Goal: Information Seeking & Learning: Check status

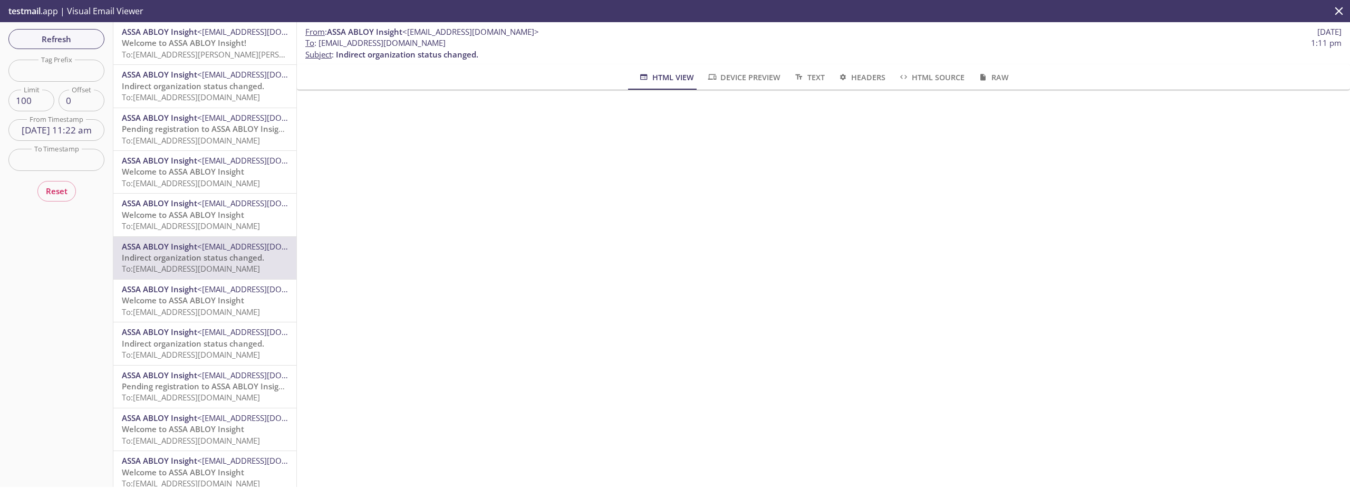
click at [180, 222] on span "To: [EMAIL_ADDRESS][DOMAIN_NAME]" at bounding box center [191, 225] width 138 height 11
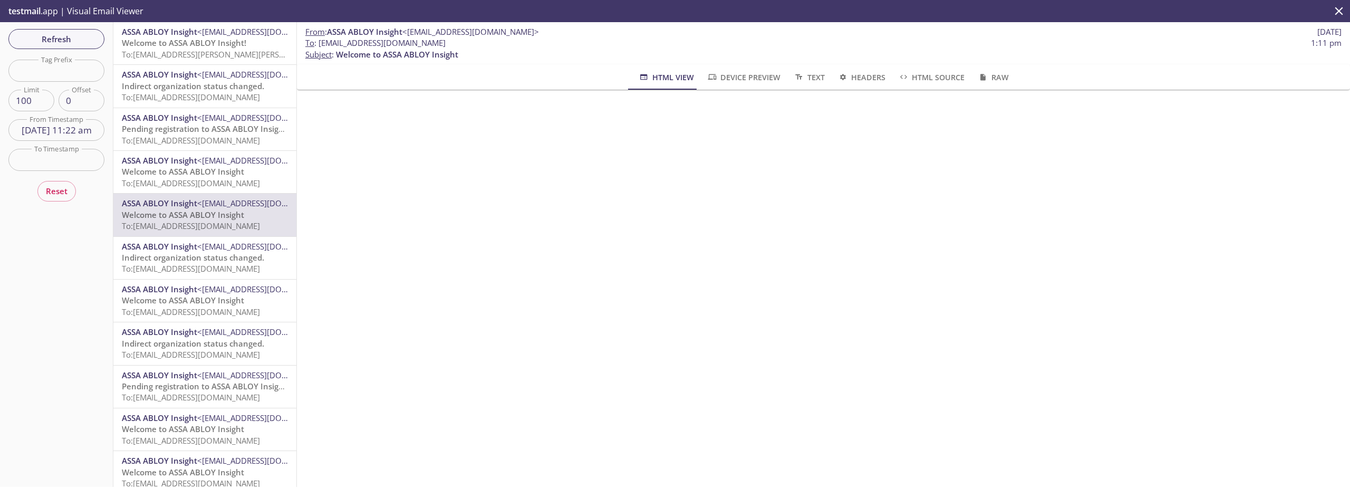
click at [194, 129] on span "Pending registration to ASSA ABLOY Insight reminder!" at bounding box center [224, 128] width 205 height 11
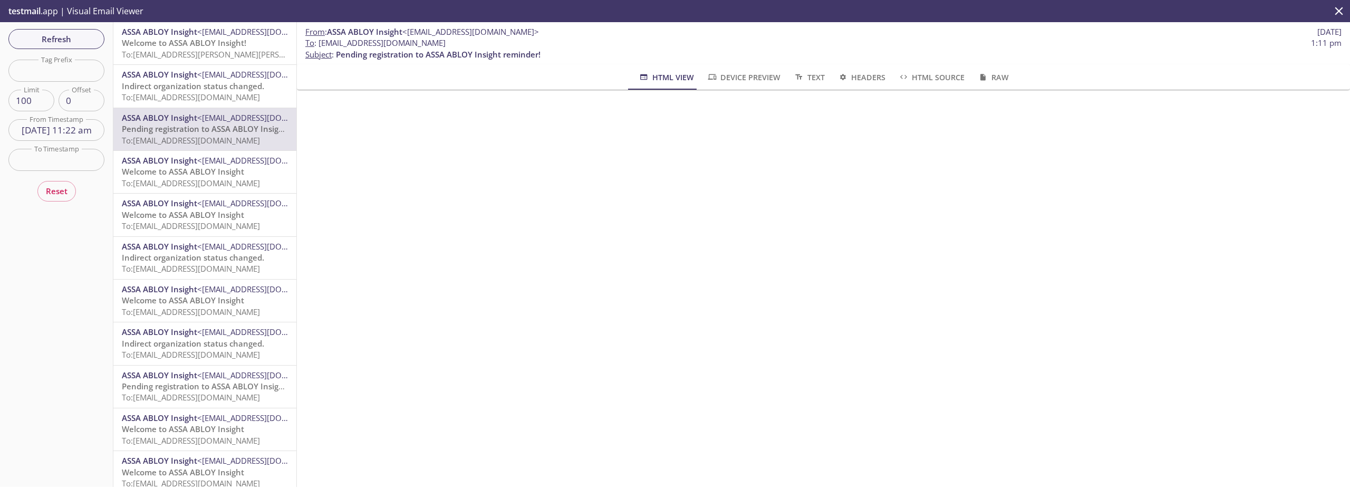
click at [196, 253] on span "Indirect organization status changed." at bounding box center [193, 257] width 142 height 11
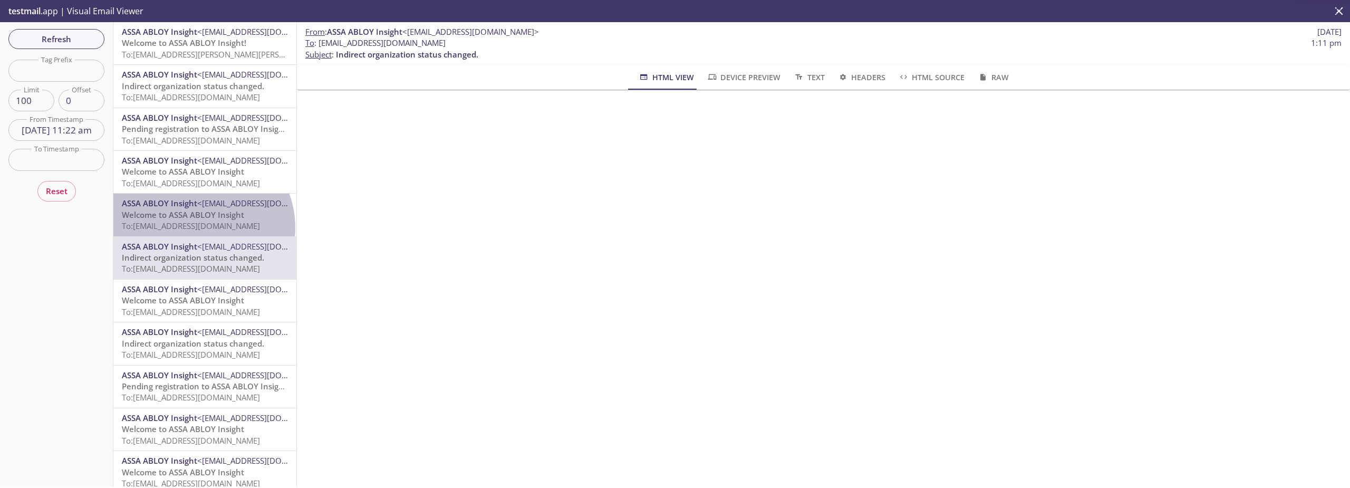
click at [195, 228] on span "To: [EMAIL_ADDRESS][DOMAIN_NAME]" at bounding box center [191, 225] width 138 height 11
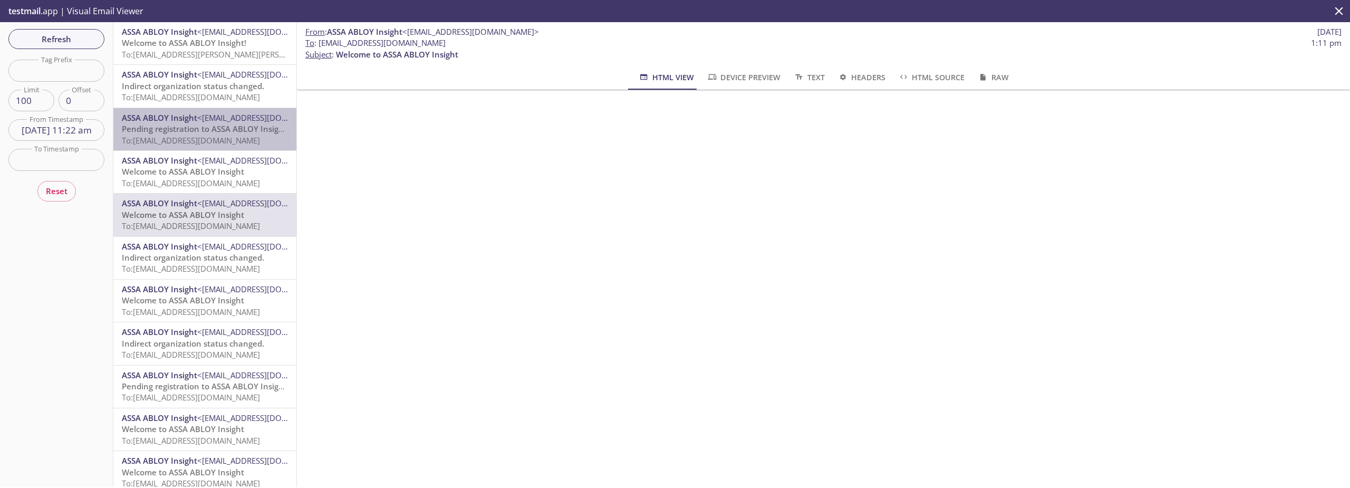
click at [217, 135] on span "To: [EMAIL_ADDRESS][DOMAIN_NAME]" at bounding box center [191, 140] width 138 height 11
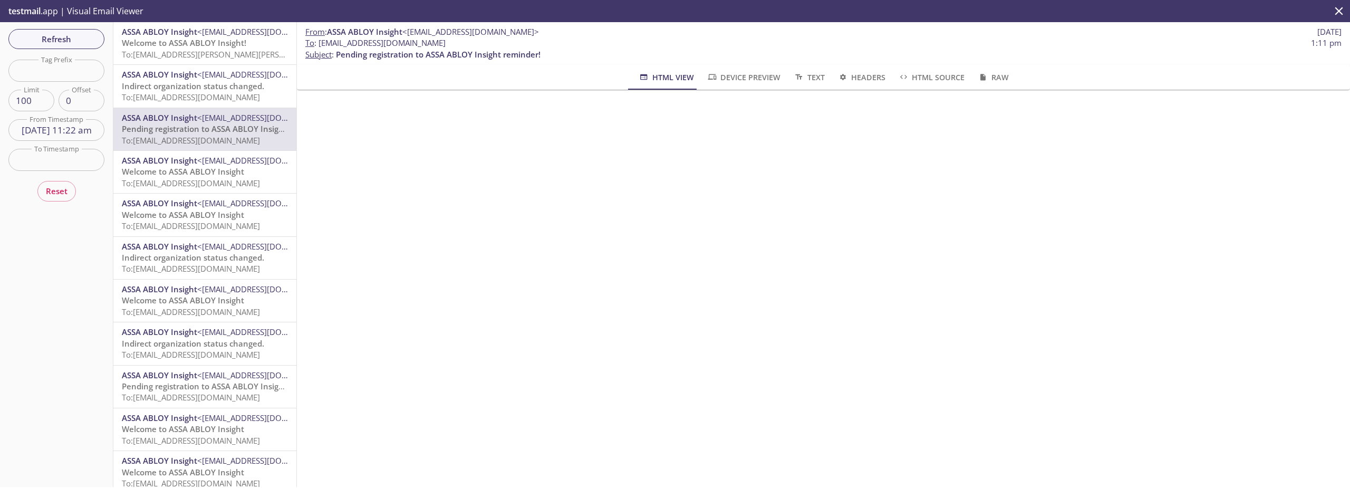
click at [185, 79] on span "ASSA ABLOY Insight" at bounding box center [159, 74] width 75 height 11
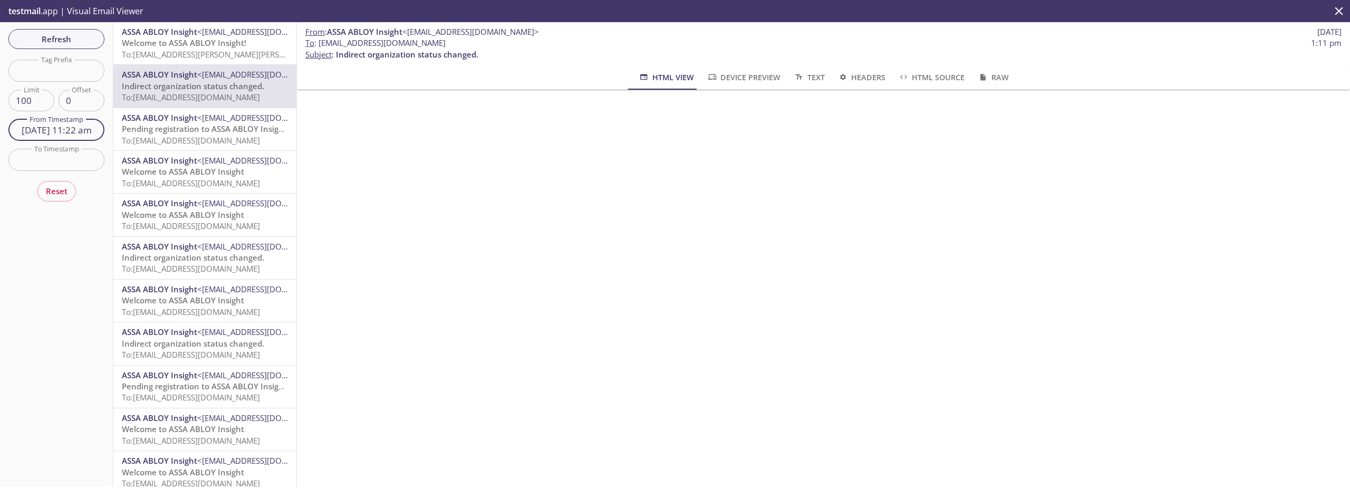
click at [62, 132] on input "[DATE] 11:22 am" at bounding box center [56, 130] width 96 height 22
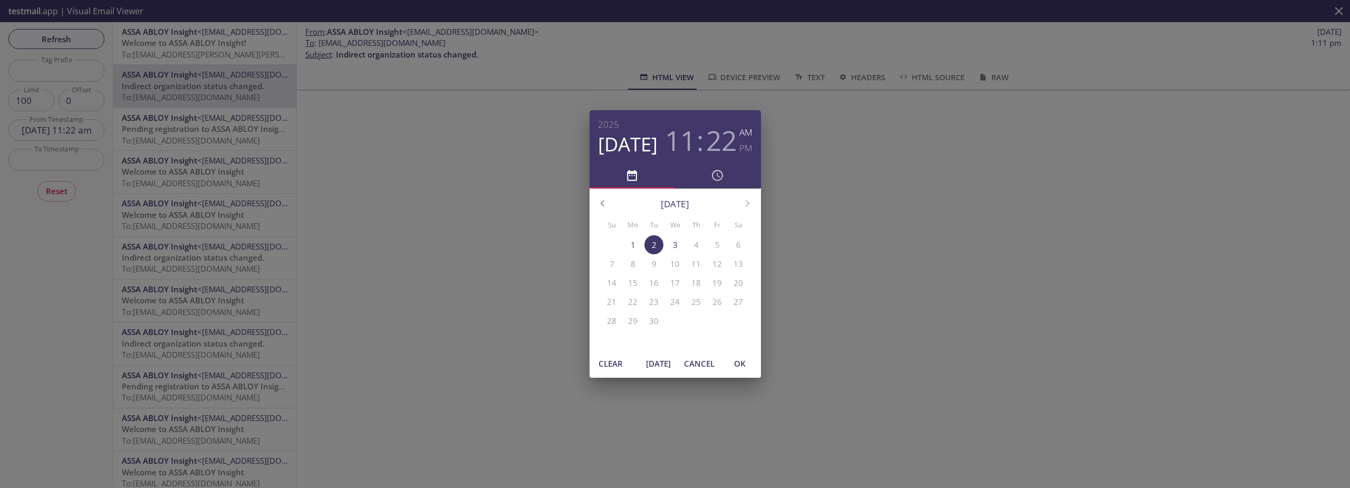
drag, startPoint x: 645, startPoint y: 351, endPoint x: 657, endPoint y: 358, distance: 13.8
click at [645, 351] on div "Clear [DATE] Cancel OK" at bounding box center [675, 363] width 171 height 28
click at [657, 358] on span "[DATE]" at bounding box center [658, 364] width 25 height 14
click at [743, 365] on span "OK" at bounding box center [739, 364] width 25 height 14
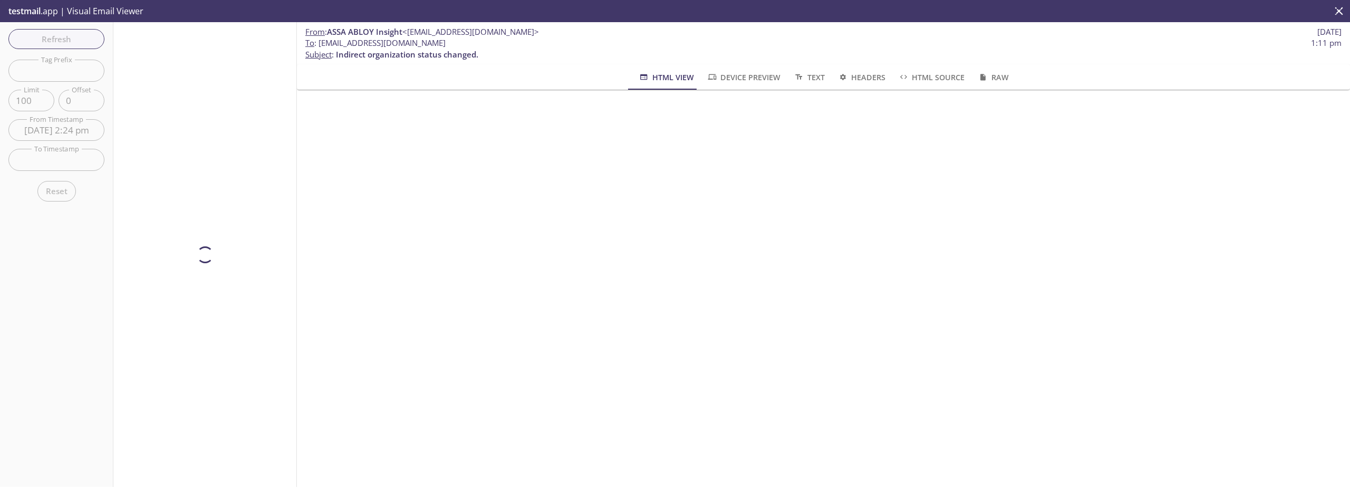
type input "[DATE] 2:24 pm"
click at [73, 35] on span "Refresh" at bounding box center [56, 39] width 79 height 14
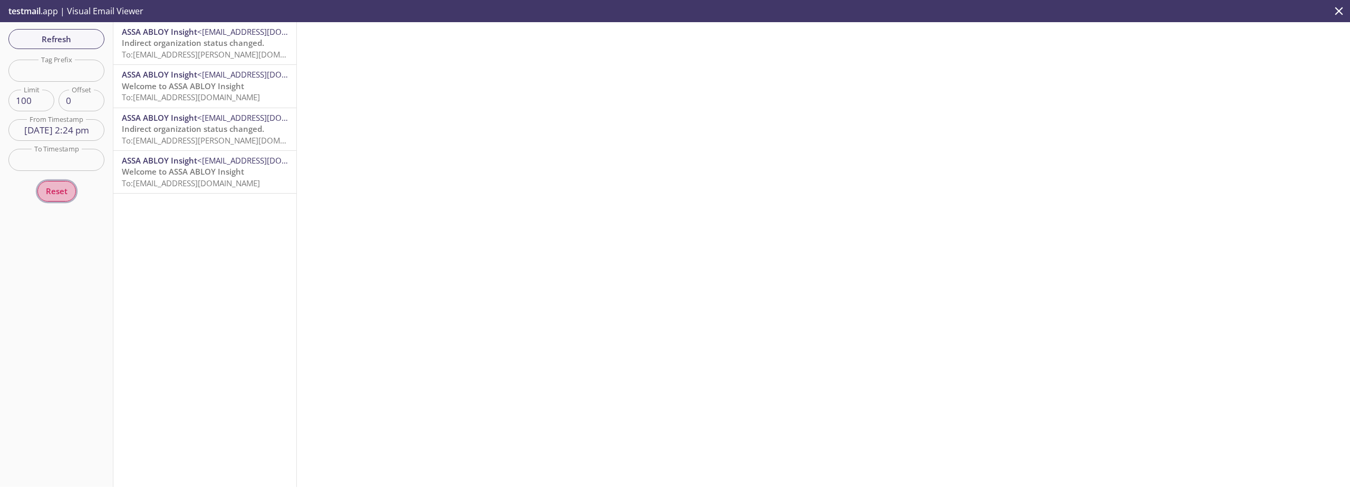
click at [60, 191] on span "Reset" at bounding box center [57, 191] width 22 height 14
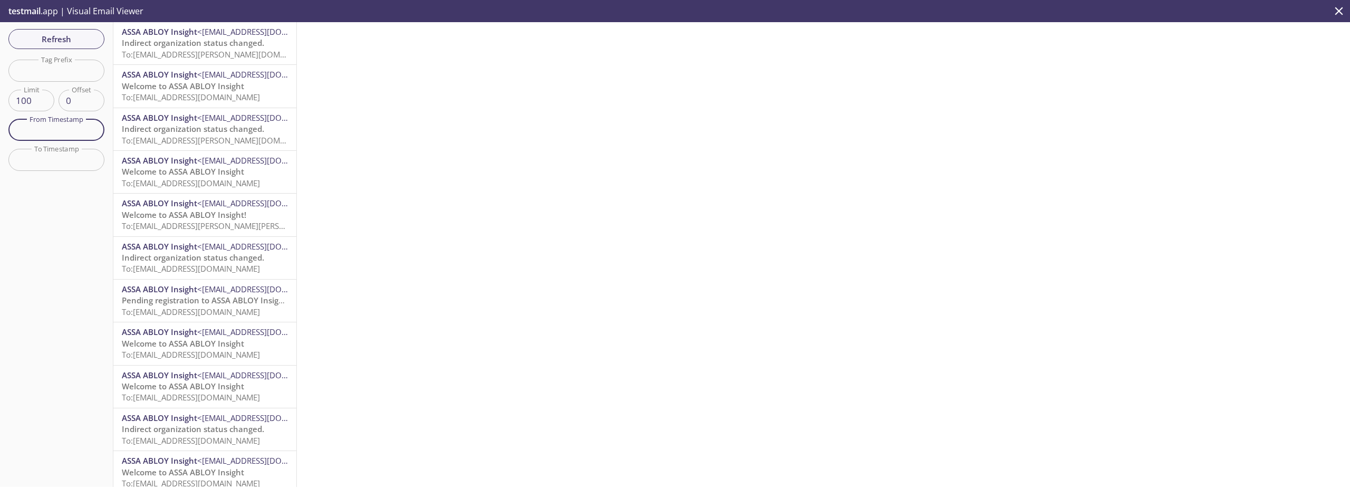
click at [54, 132] on input "text" at bounding box center [56, 130] width 96 height 22
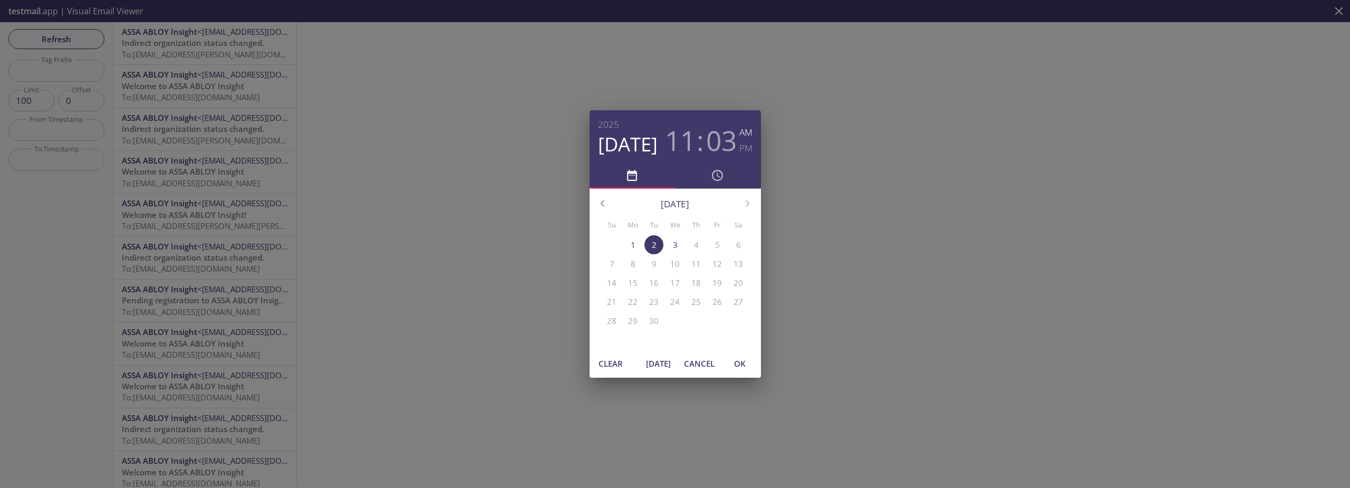
click at [659, 369] on span "[DATE]" at bounding box center [658, 364] width 25 height 14
click at [751, 369] on span "OK" at bounding box center [739, 364] width 25 height 14
type input "[DATE] 2:26 pm"
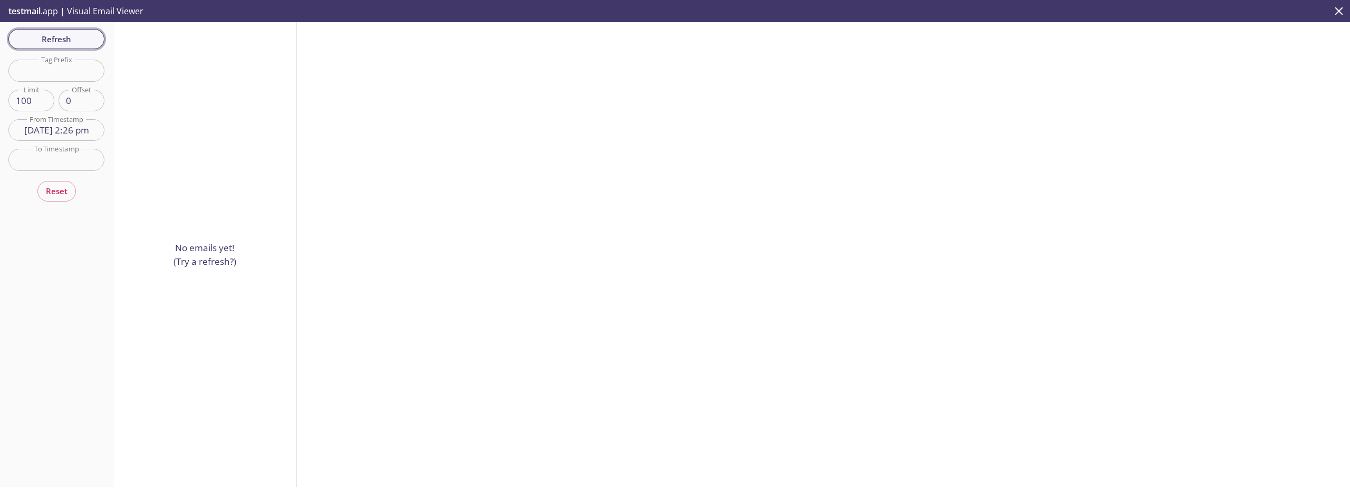
click at [57, 38] on span "Refresh" at bounding box center [56, 39] width 79 height 14
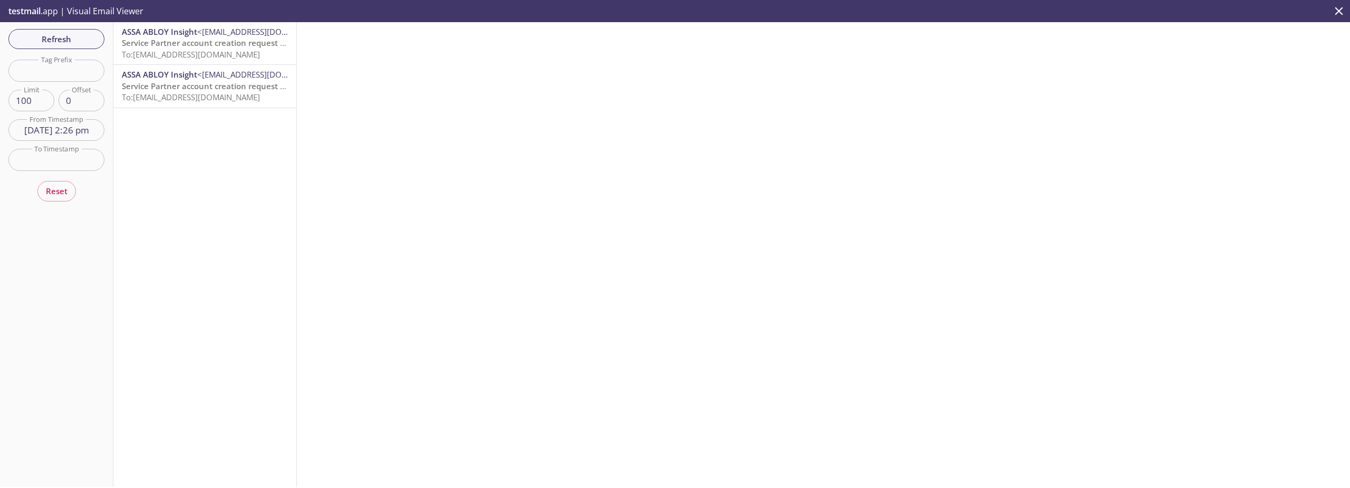
click at [174, 82] on span "Service Partner account creation request submitted" at bounding box center [220, 86] width 197 height 11
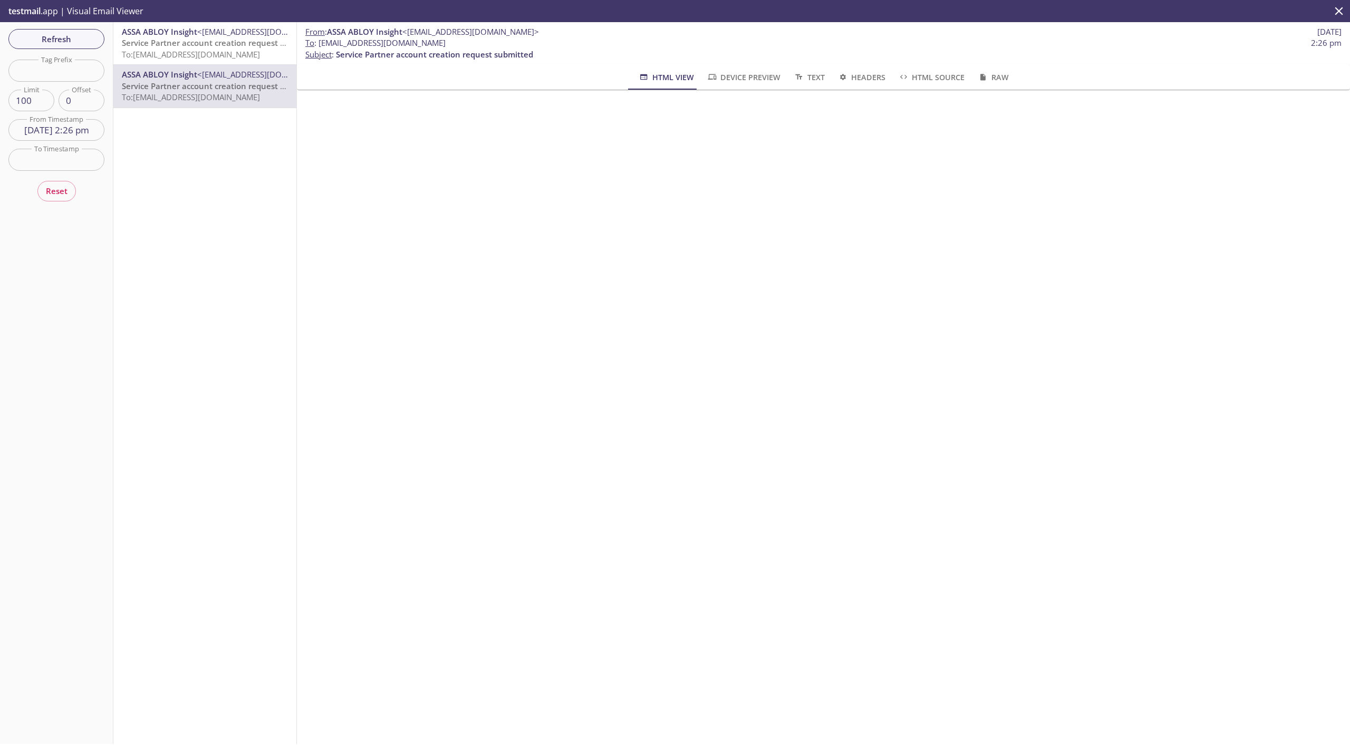
click at [164, 42] on span "Service Partner account creation request pending approval" at bounding box center [234, 42] width 225 height 11
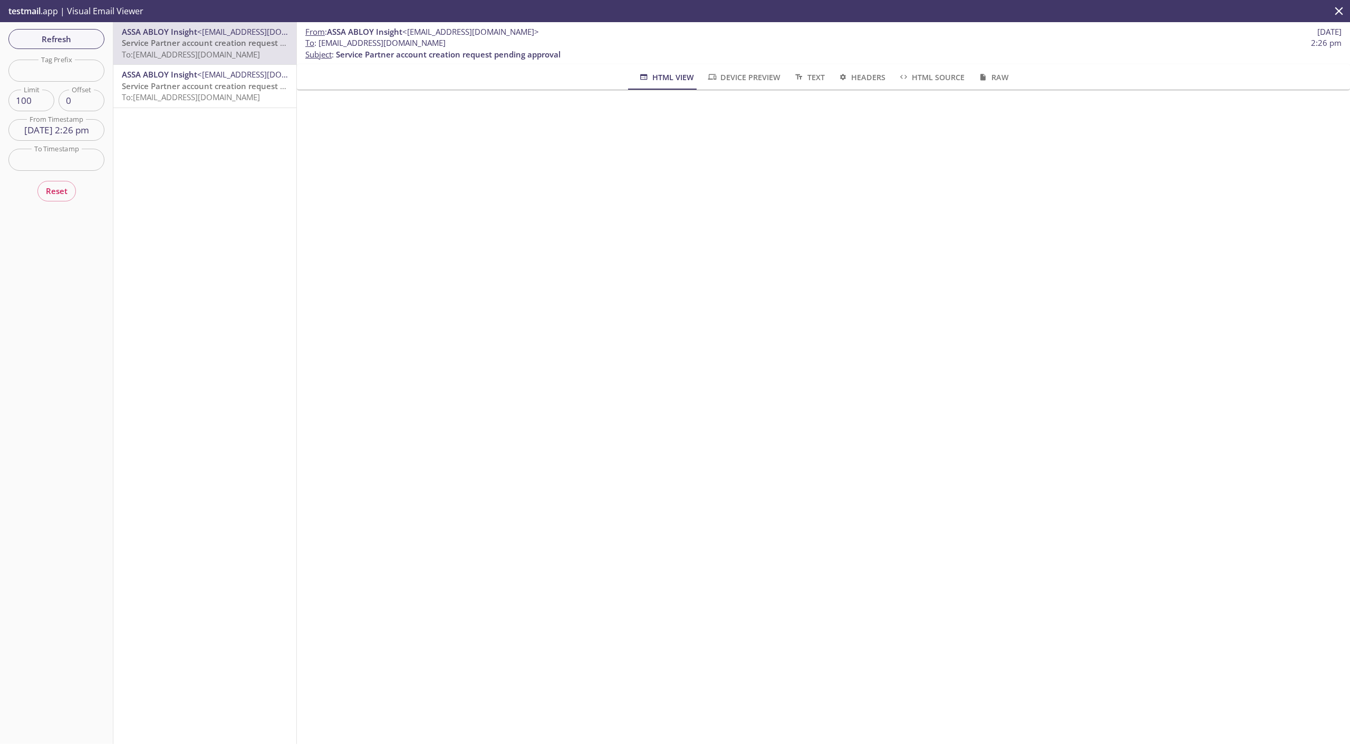
click at [186, 86] on span "Service Partner account creation request submitted" at bounding box center [220, 86] width 197 height 11
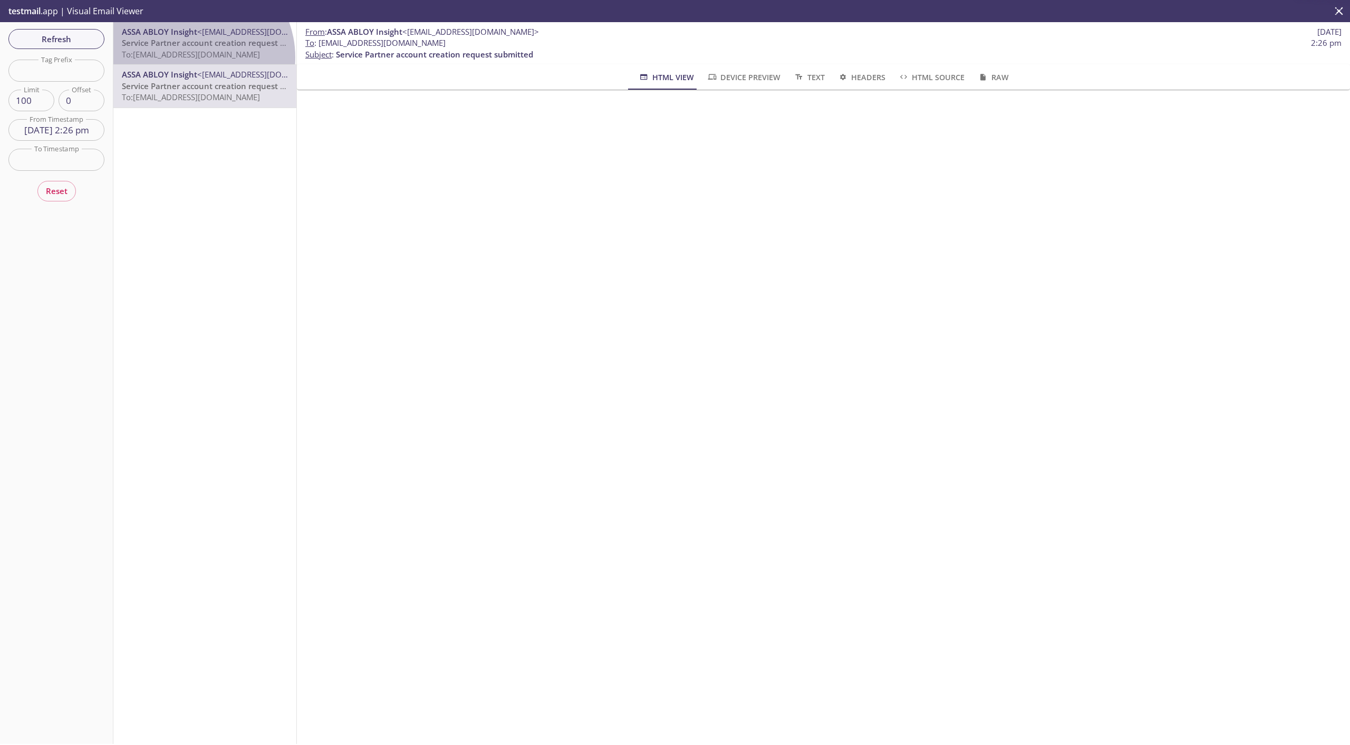
click at [191, 57] on span "To: [EMAIL_ADDRESS][DOMAIN_NAME]" at bounding box center [191, 54] width 138 height 11
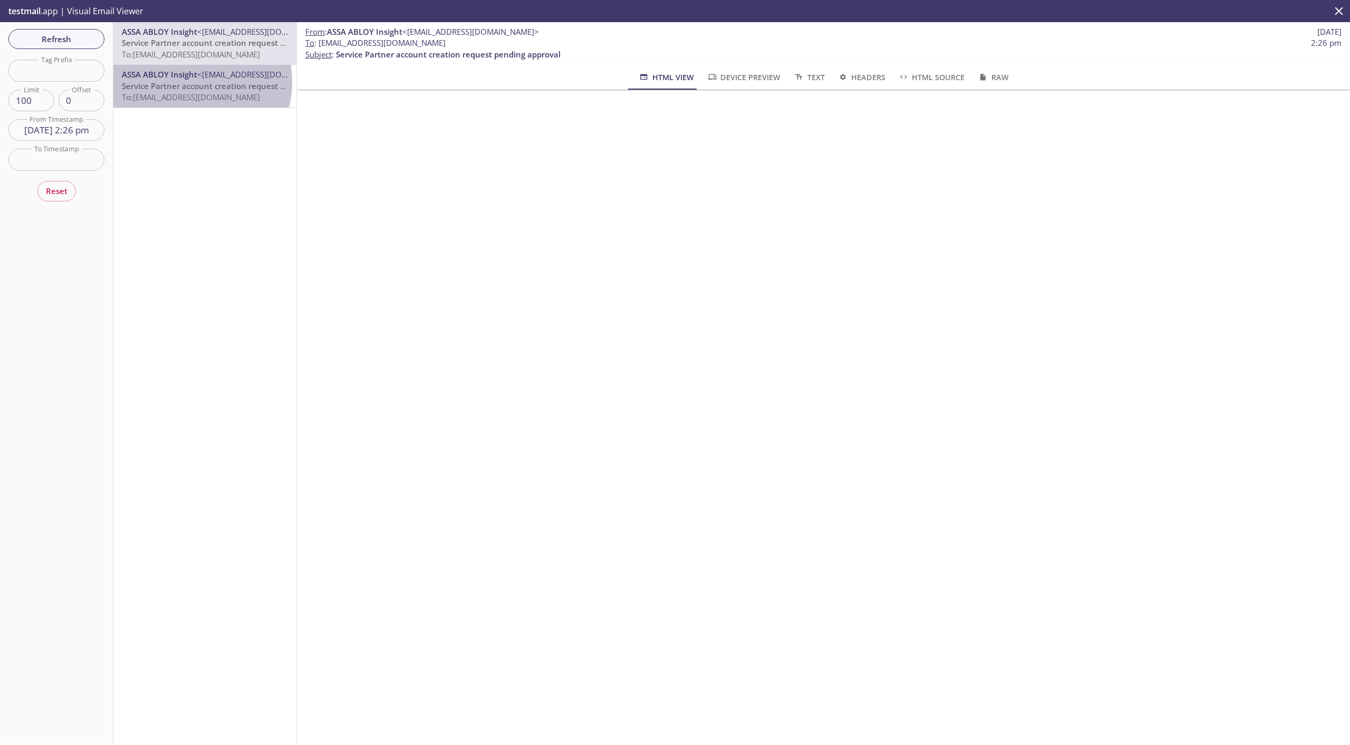
click at [188, 82] on span "Service Partner account creation request submitted" at bounding box center [220, 86] width 197 height 11
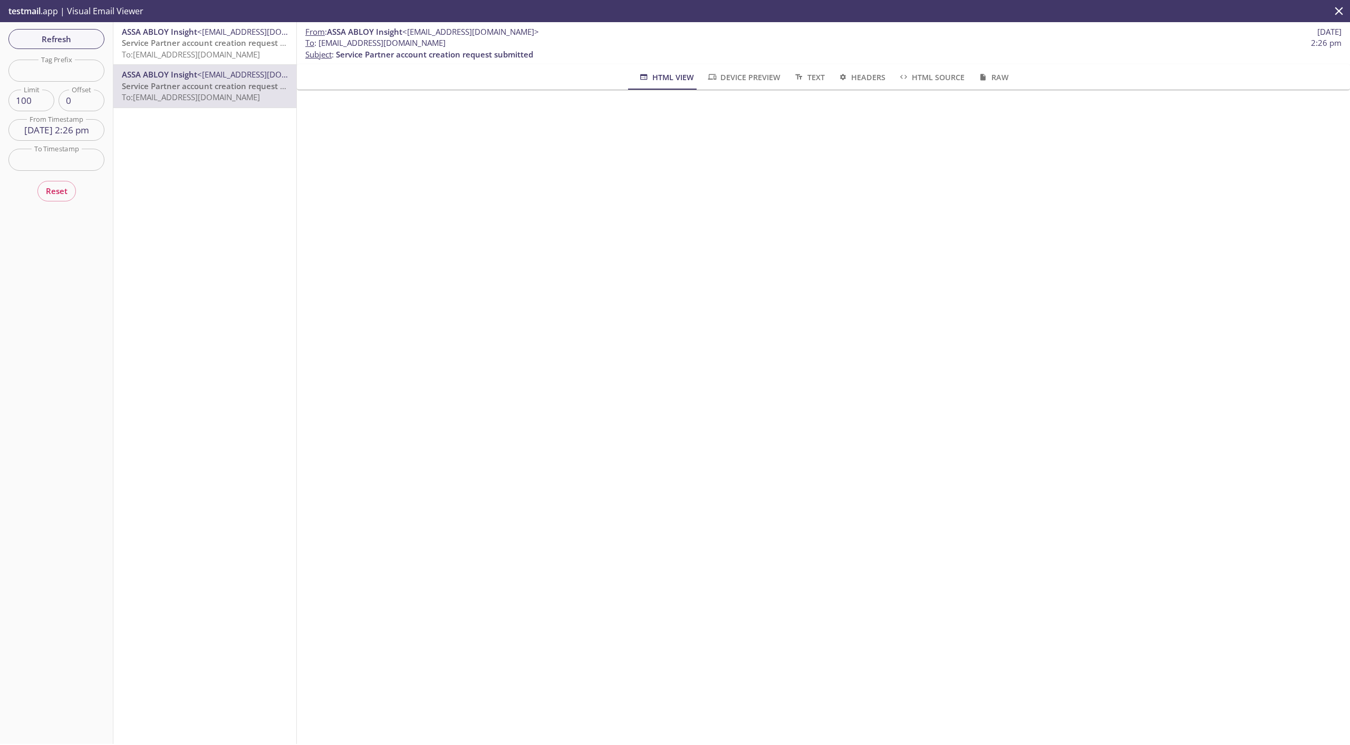
click at [210, 46] on span "Service Partner account creation request pending approval" at bounding box center [234, 42] width 225 height 11
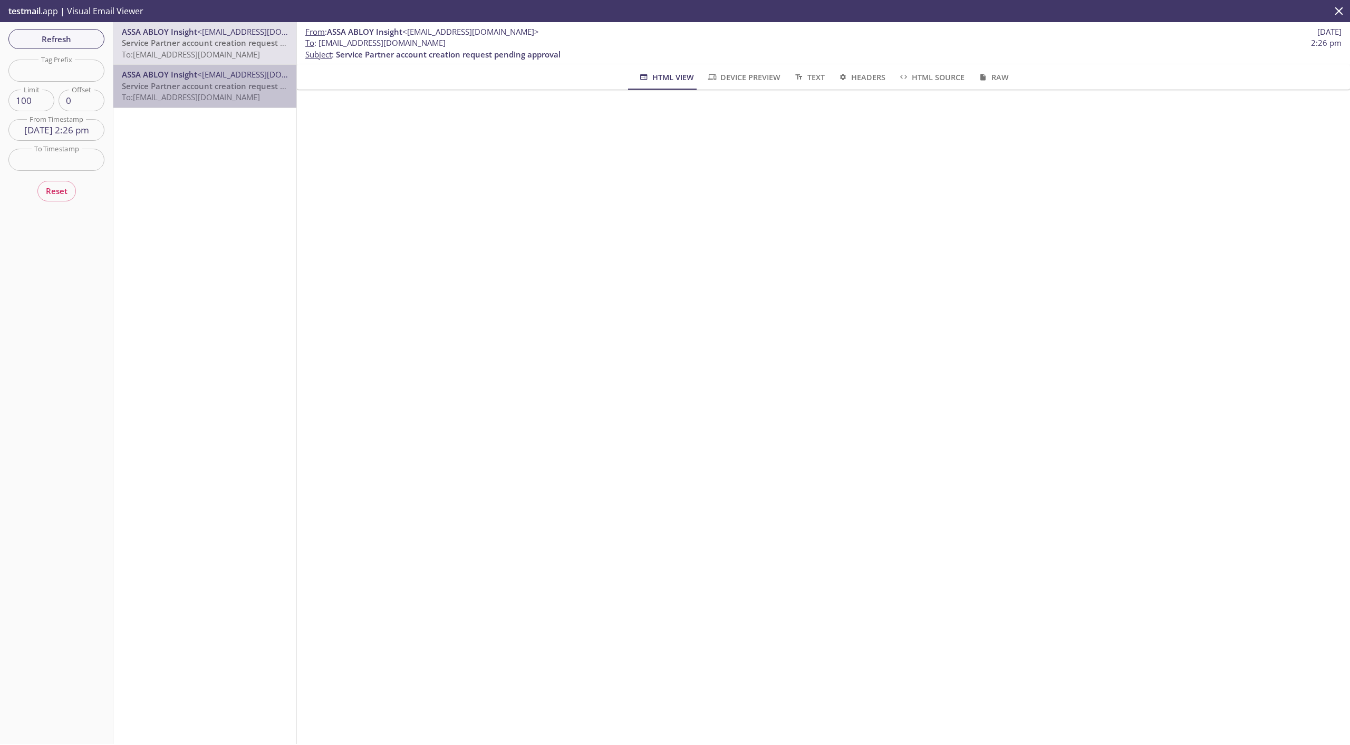
click at [214, 96] on span "To: [EMAIL_ADDRESS][DOMAIN_NAME]" at bounding box center [191, 97] width 138 height 11
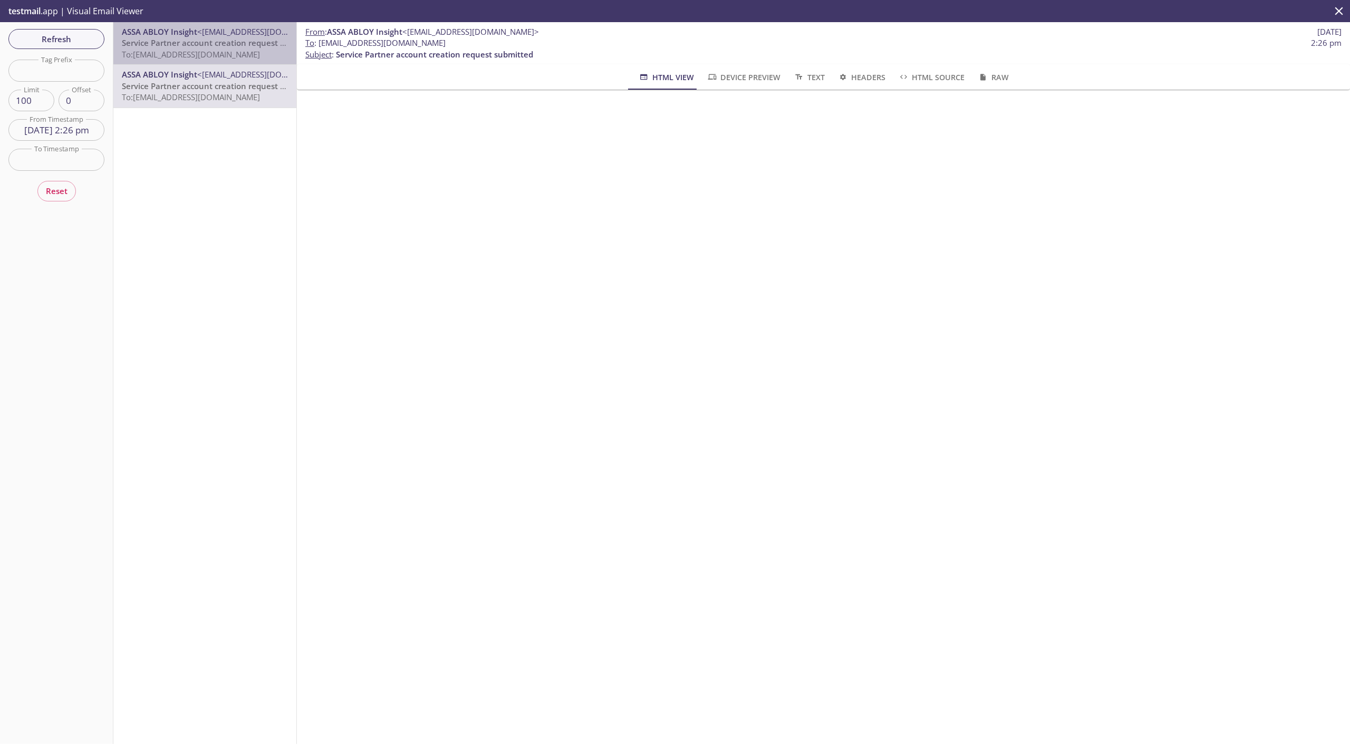
click at [219, 51] on span "To: [EMAIL_ADDRESS][DOMAIN_NAME]" at bounding box center [191, 54] width 138 height 11
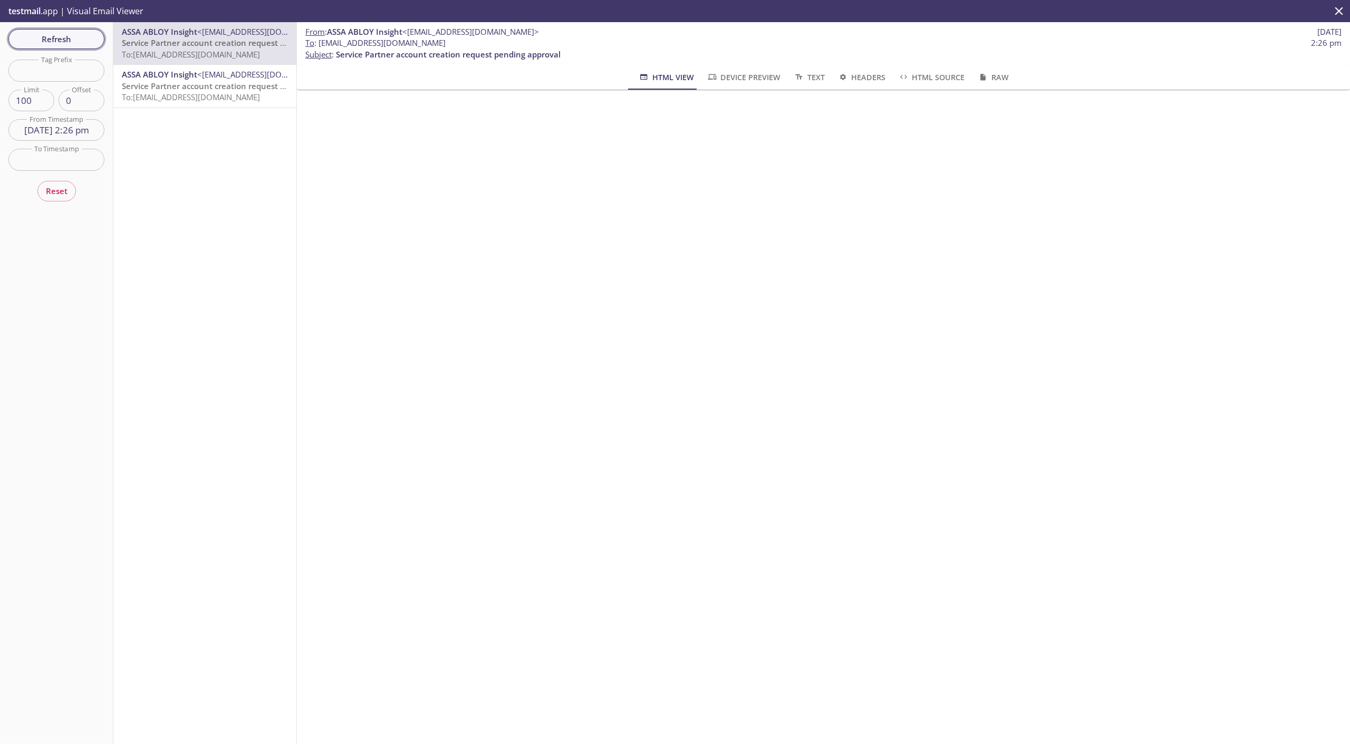
click at [32, 37] on span "Refresh" at bounding box center [56, 39] width 79 height 14
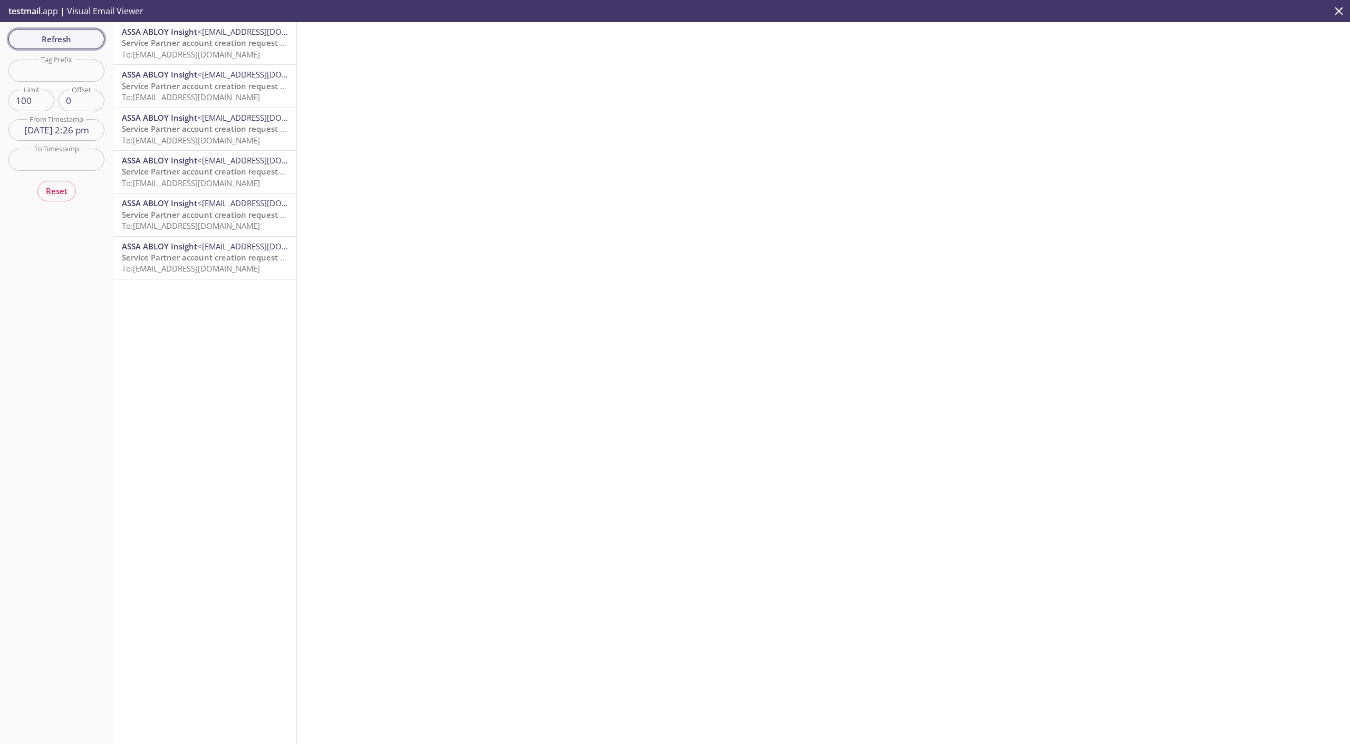
click at [49, 43] on span "Refresh" at bounding box center [56, 39] width 79 height 14
click at [213, 54] on span "To: [EMAIL_ADDRESS][DOMAIN_NAME]" at bounding box center [191, 54] width 138 height 11
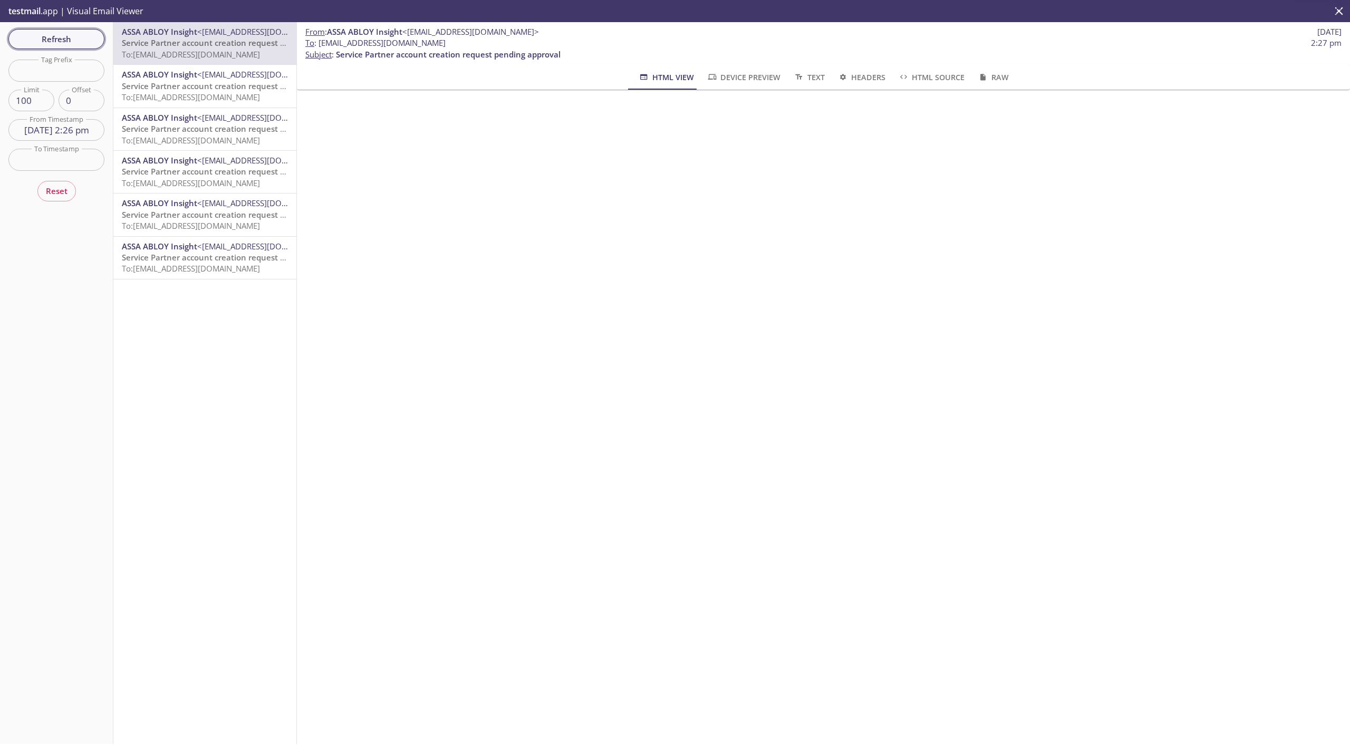
click at [62, 41] on span "Refresh" at bounding box center [56, 39] width 79 height 14
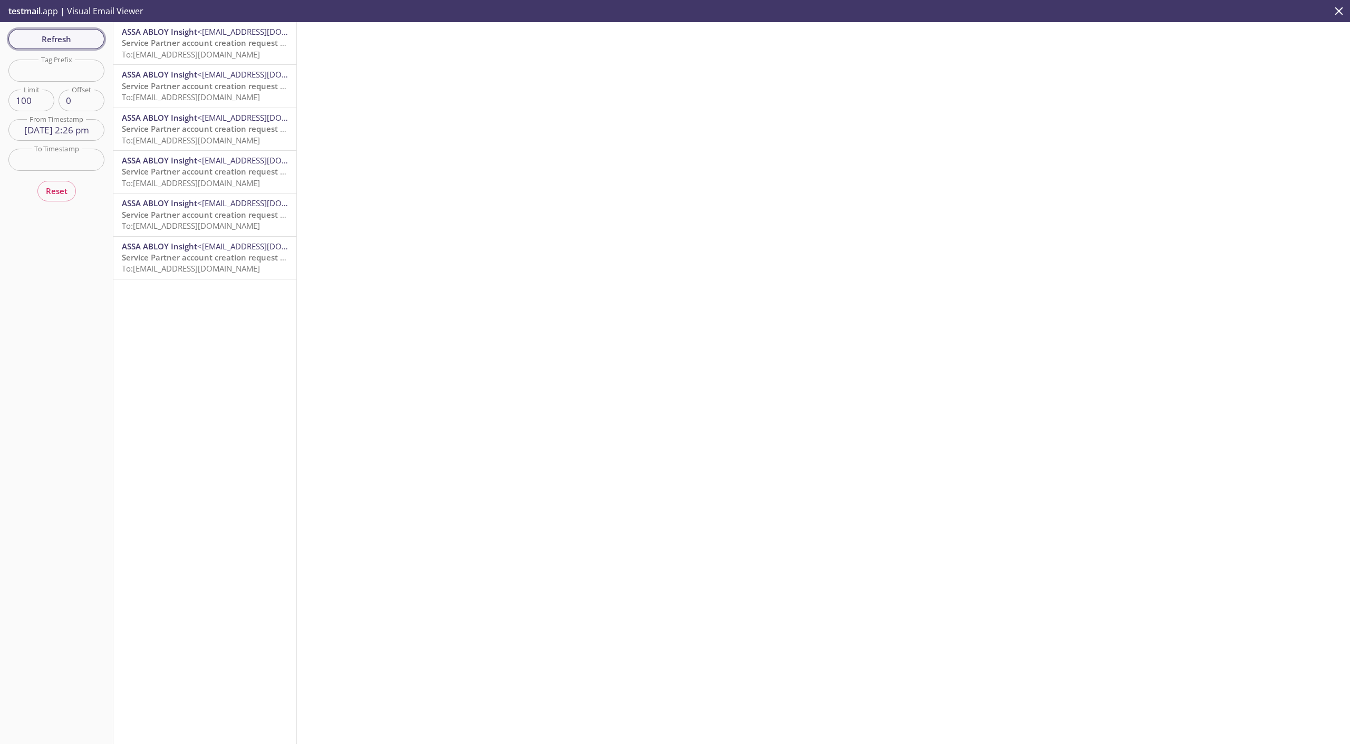
click at [62, 42] on span "Refresh" at bounding box center [56, 39] width 79 height 14
click at [64, 37] on span "Refresh" at bounding box center [56, 39] width 79 height 14
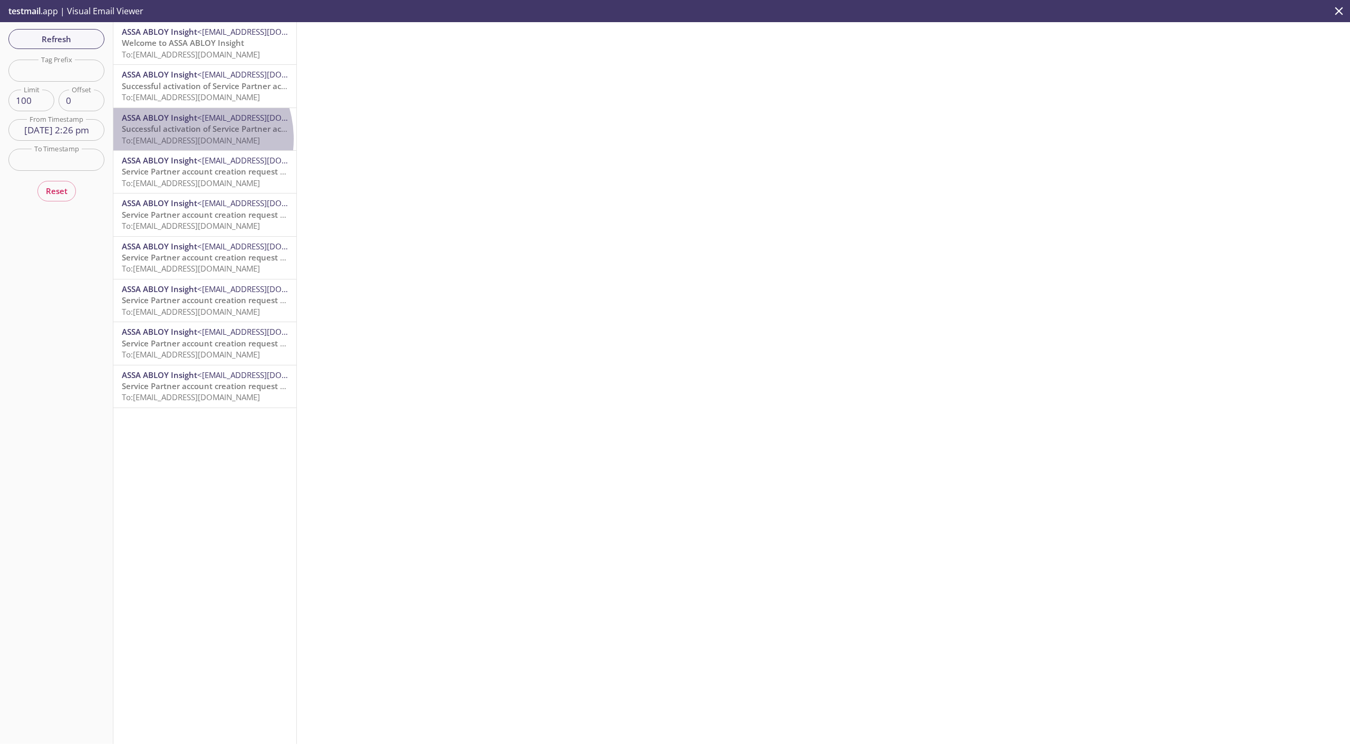
click at [182, 139] on span "To: [EMAIL_ADDRESS][DOMAIN_NAME]" at bounding box center [191, 140] width 138 height 11
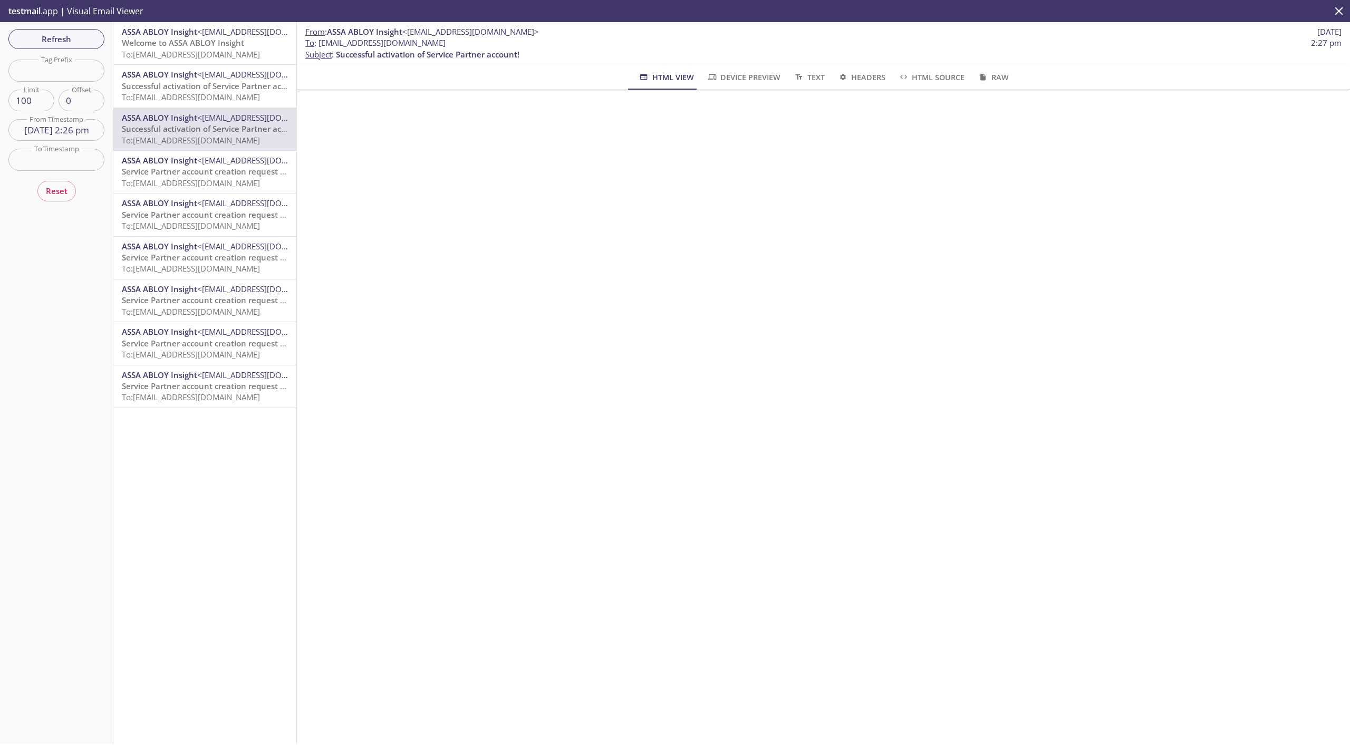
click at [158, 74] on span "ASSA ABLOY Insight" at bounding box center [159, 74] width 75 height 11
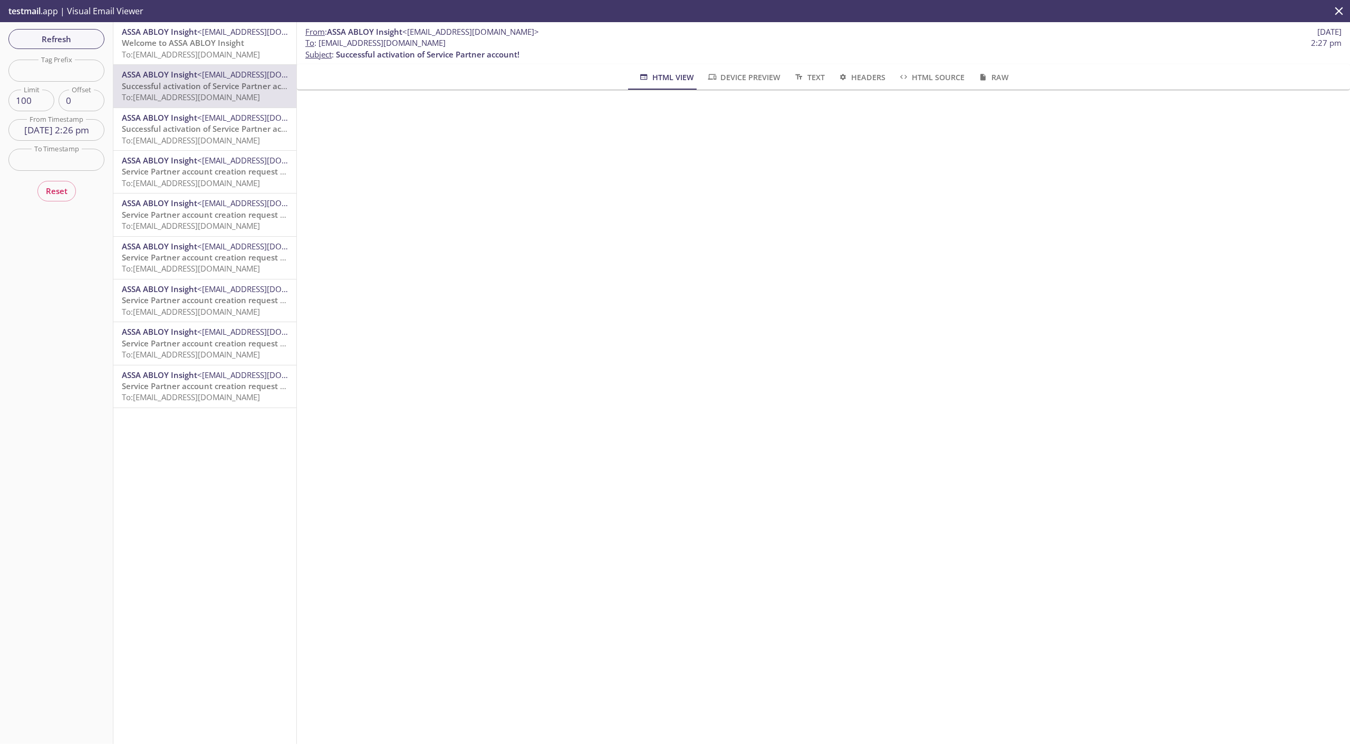
click at [193, 51] on span "To: [EMAIL_ADDRESS][DOMAIN_NAME]" at bounding box center [191, 54] width 138 height 11
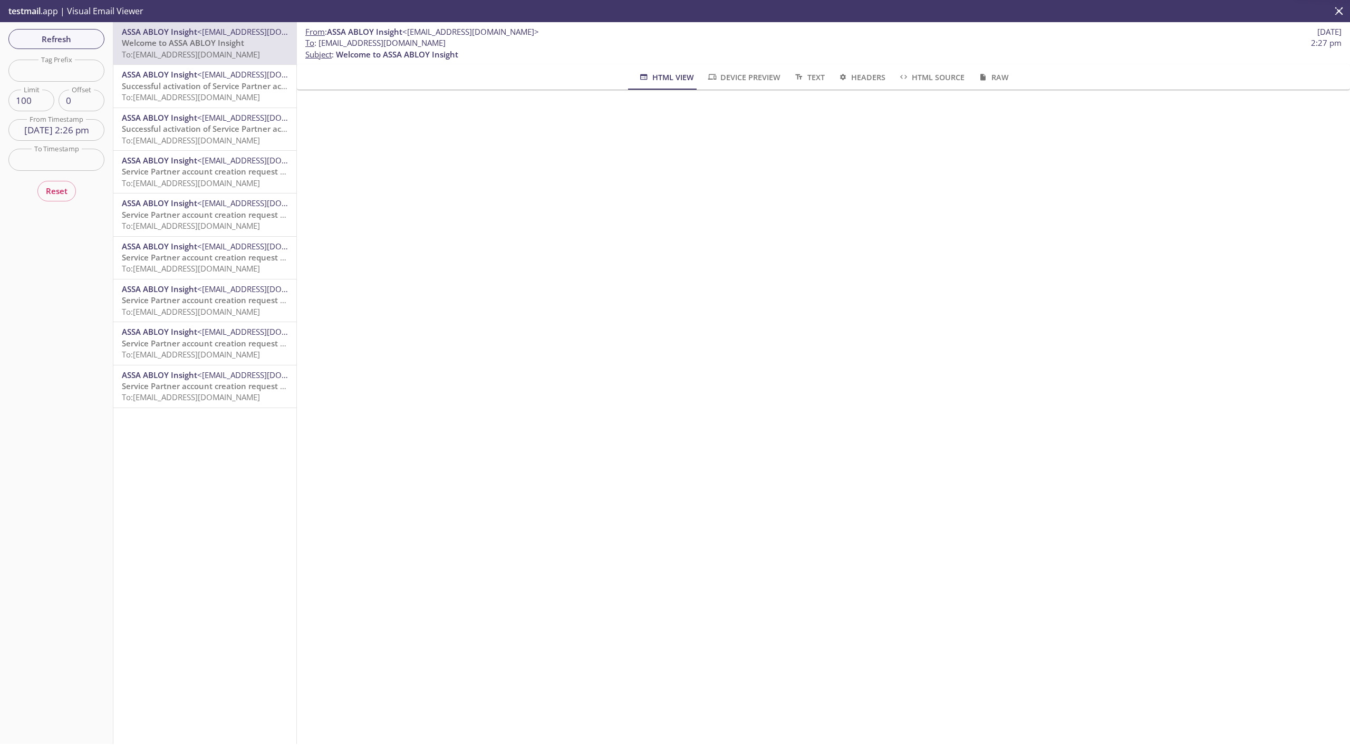
click at [190, 71] on span "ASSA ABLOY Insight" at bounding box center [159, 74] width 75 height 11
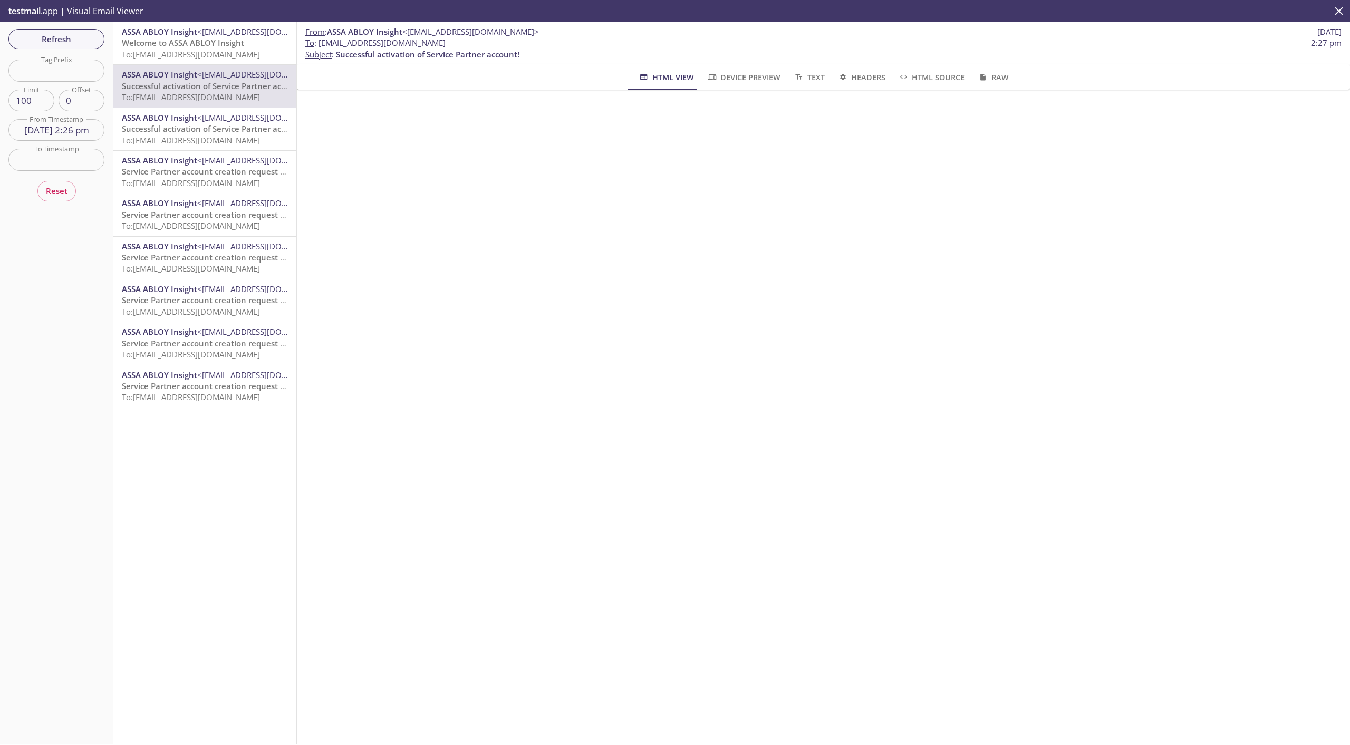
click at [171, 132] on span "Successful activation of Service Partner account!" at bounding box center [214, 128] width 184 height 11
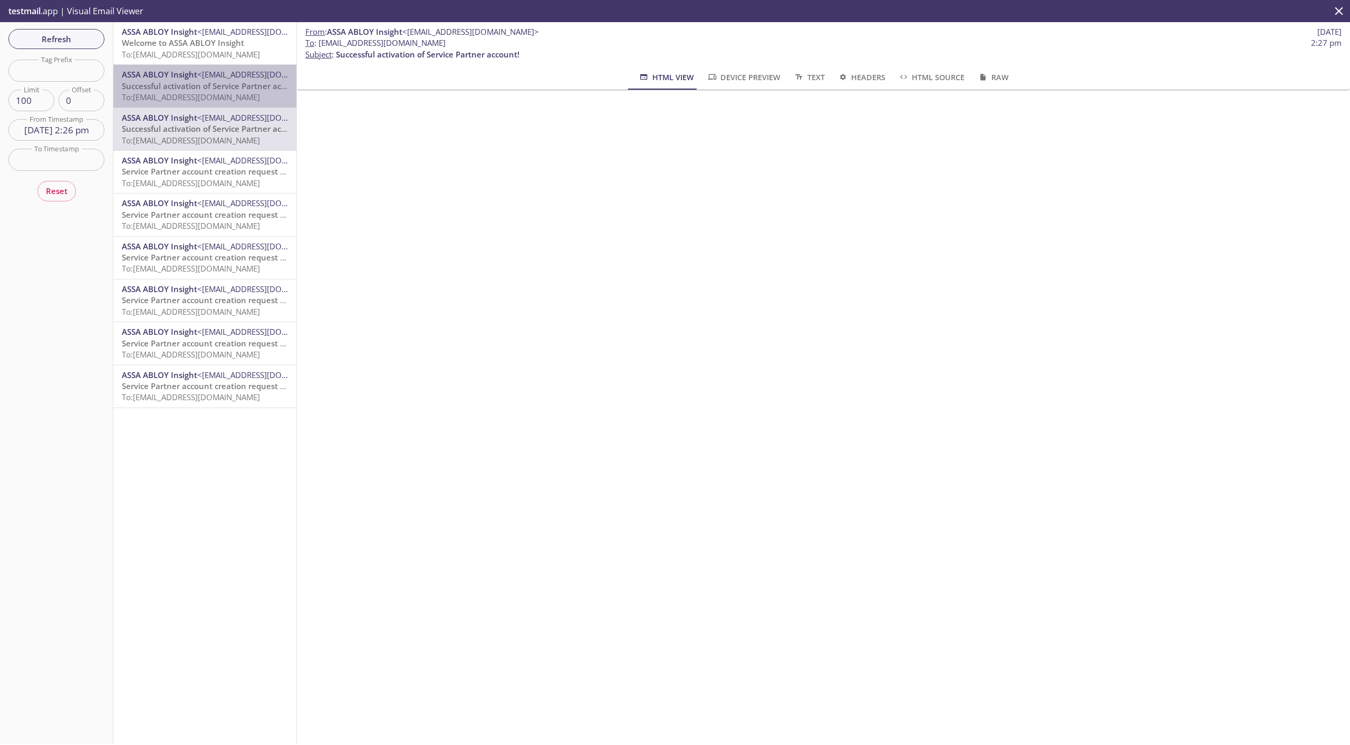
click at [213, 92] on span "To: [EMAIL_ADDRESS][DOMAIN_NAME]" at bounding box center [191, 97] width 138 height 11
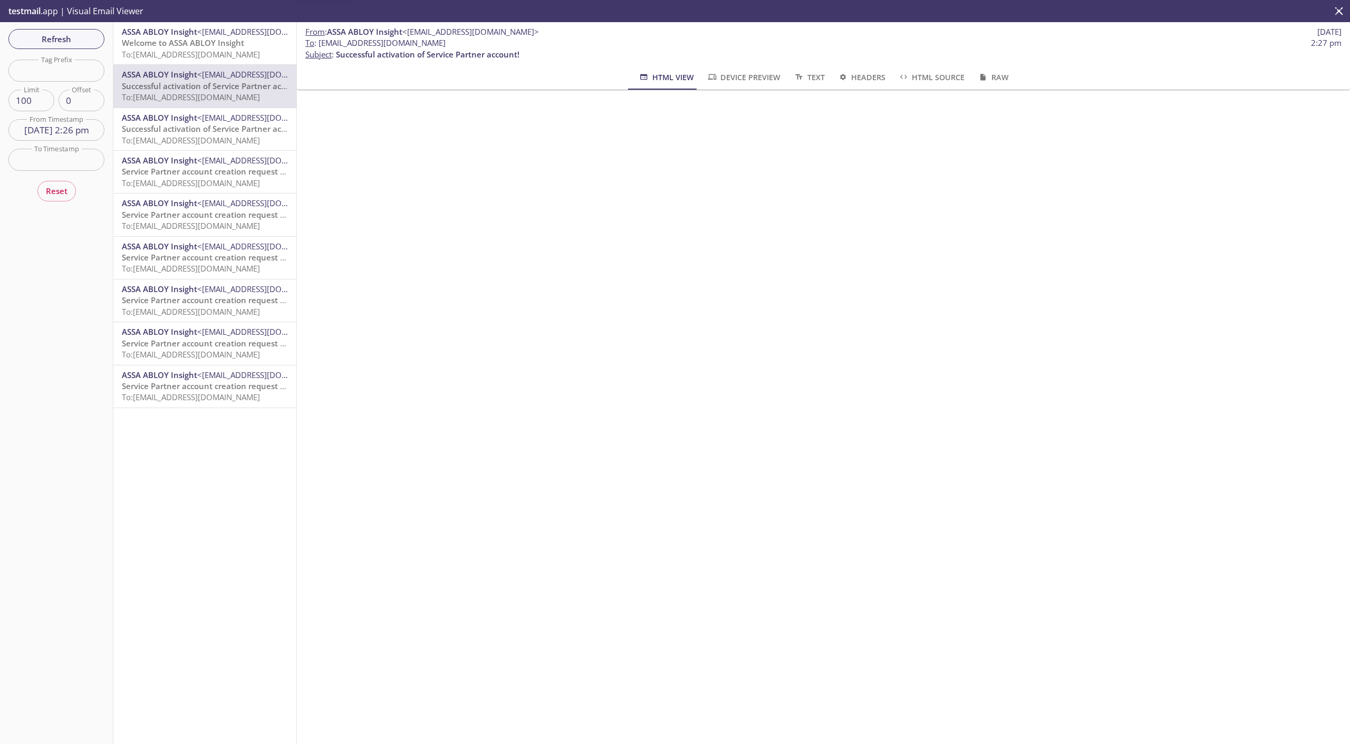
click at [207, 61] on div "ASSA ABLOY Insight <[EMAIL_ADDRESS][DOMAIN_NAME]> Welcome to ASSA ABLOY Insight…" at bounding box center [204, 43] width 183 height 42
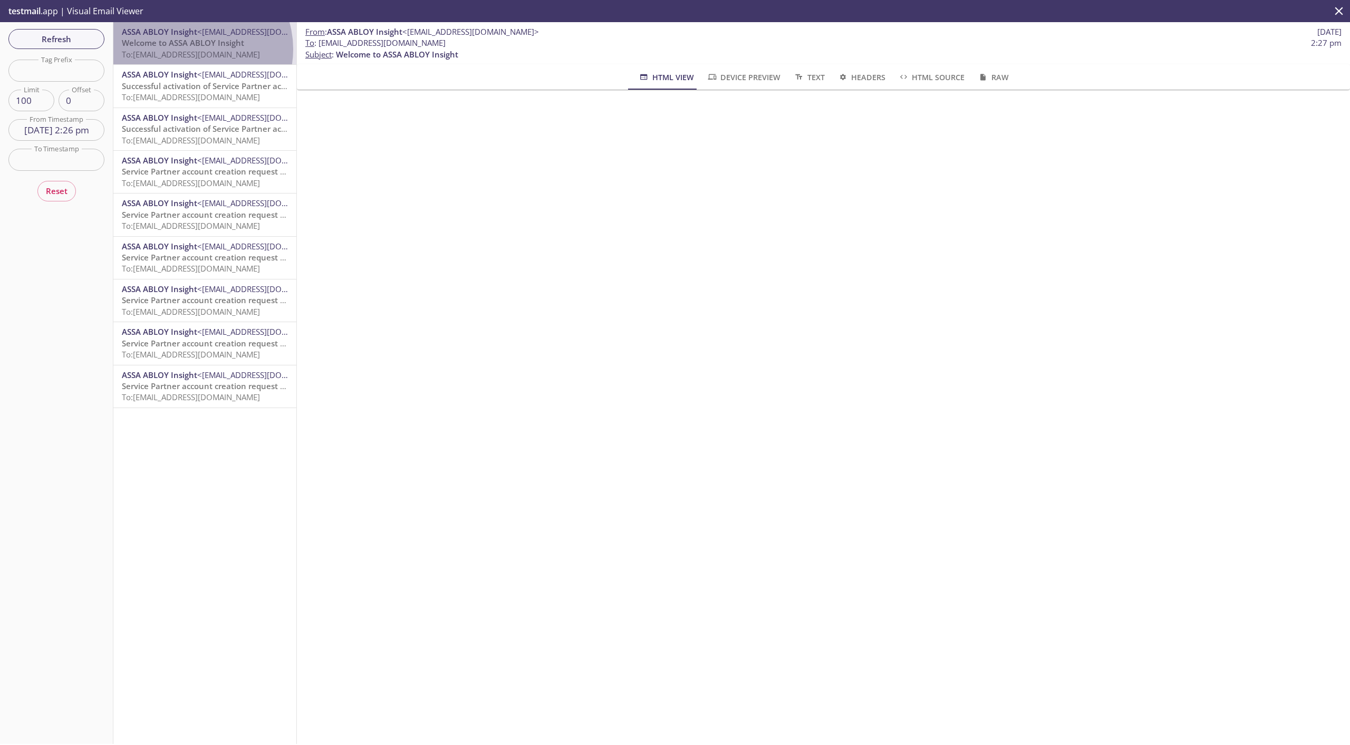
click at [197, 49] on span "To: [EMAIL_ADDRESS][DOMAIN_NAME]" at bounding box center [191, 54] width 138 height 11
click at [218, 41] on span "Welcome to ASSA ABLOY Insight" at bounding box center [183, 42] width 122 height 11
click at [71, 39] on span "Refresh" at bounding box center [56, 39] width 79 height 14
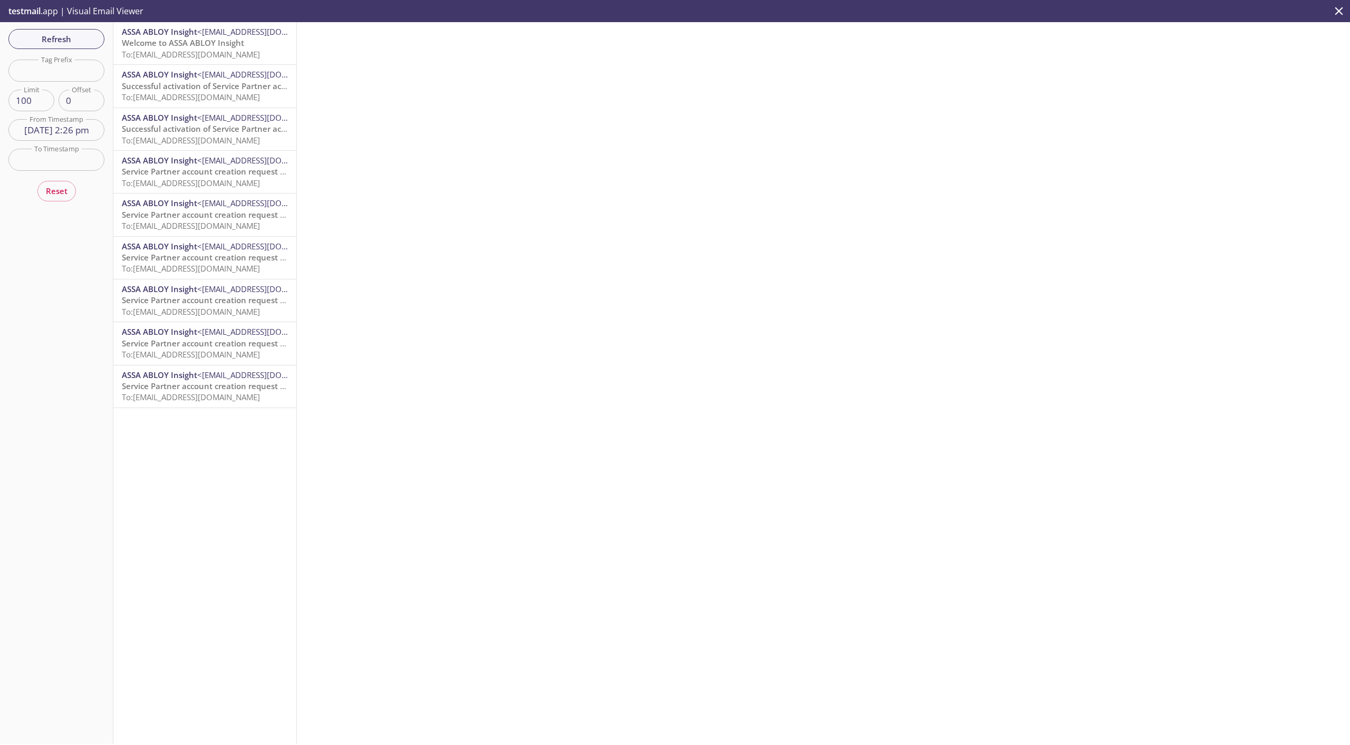
click at [191, 53] on span "To: [EMAIL_ADDRESS][DOMAIN_NAME]" at bounding box center [191, 54] width 138 height 11
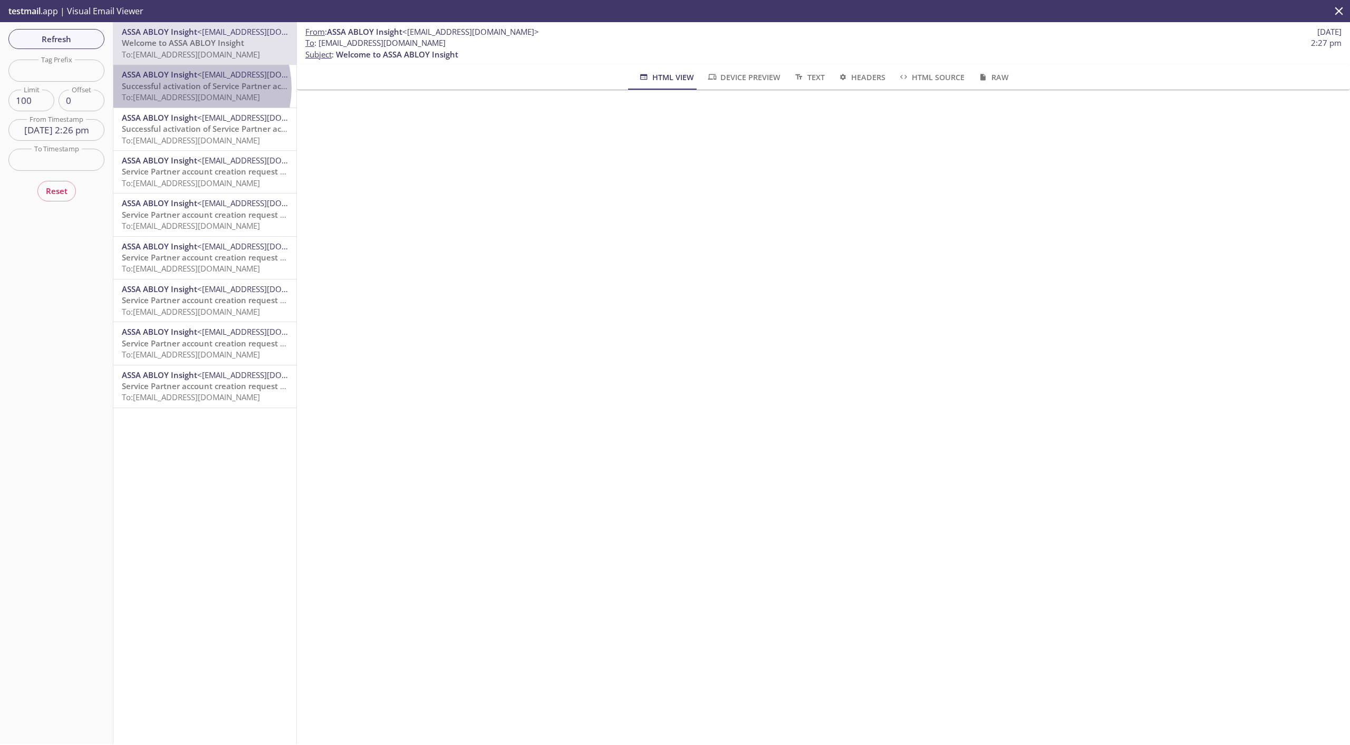
click at [194, 88] on span "Successful activation of Service Partner account!" at bounding box center [214, 86] width 184 height 11
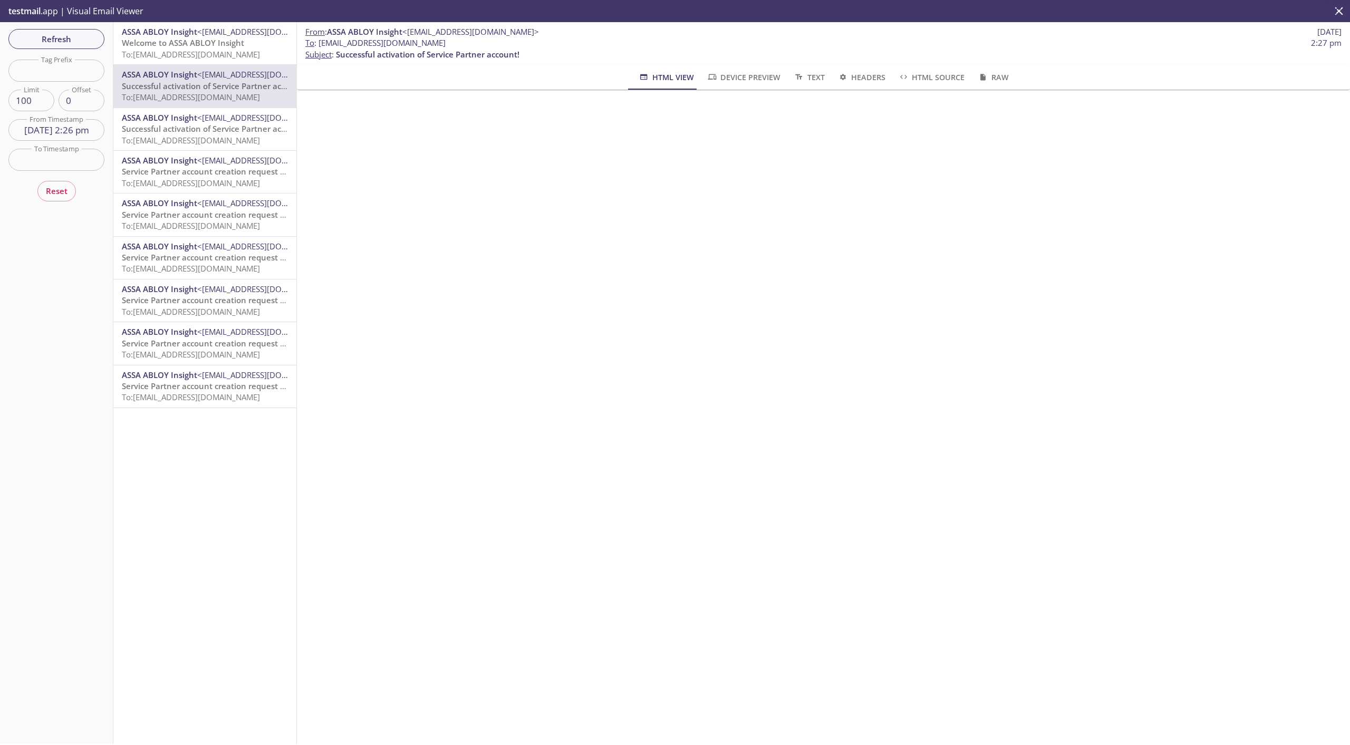
click at [190, 64] on div "ASSA ABLOY Insight <[EMAIL_ADDRESS][DOMAIN_NAME]> Welcome to ASSA ABLOY Insight…" at bounding box center [204, 43] width 183 height 42
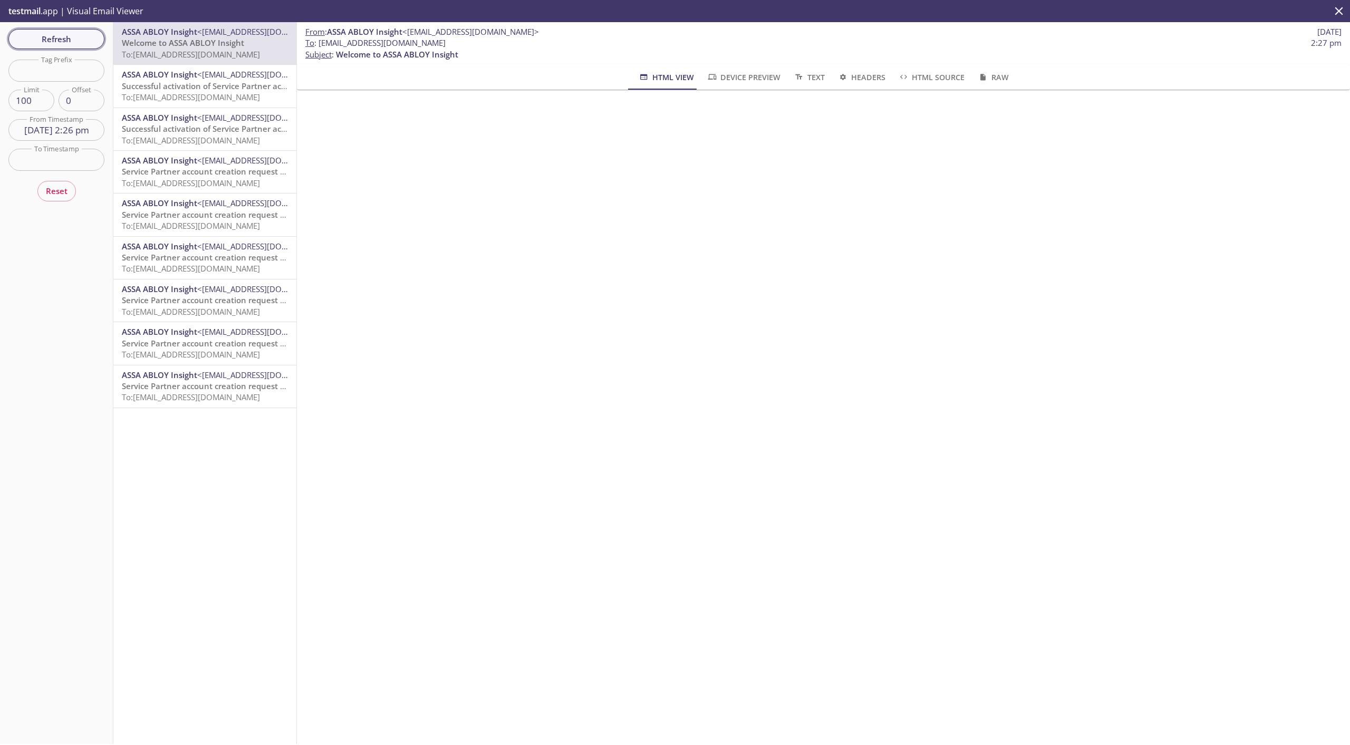
click at [59, 35] on span "Refresh" at bounding box center [56, 39] width 79 height 14
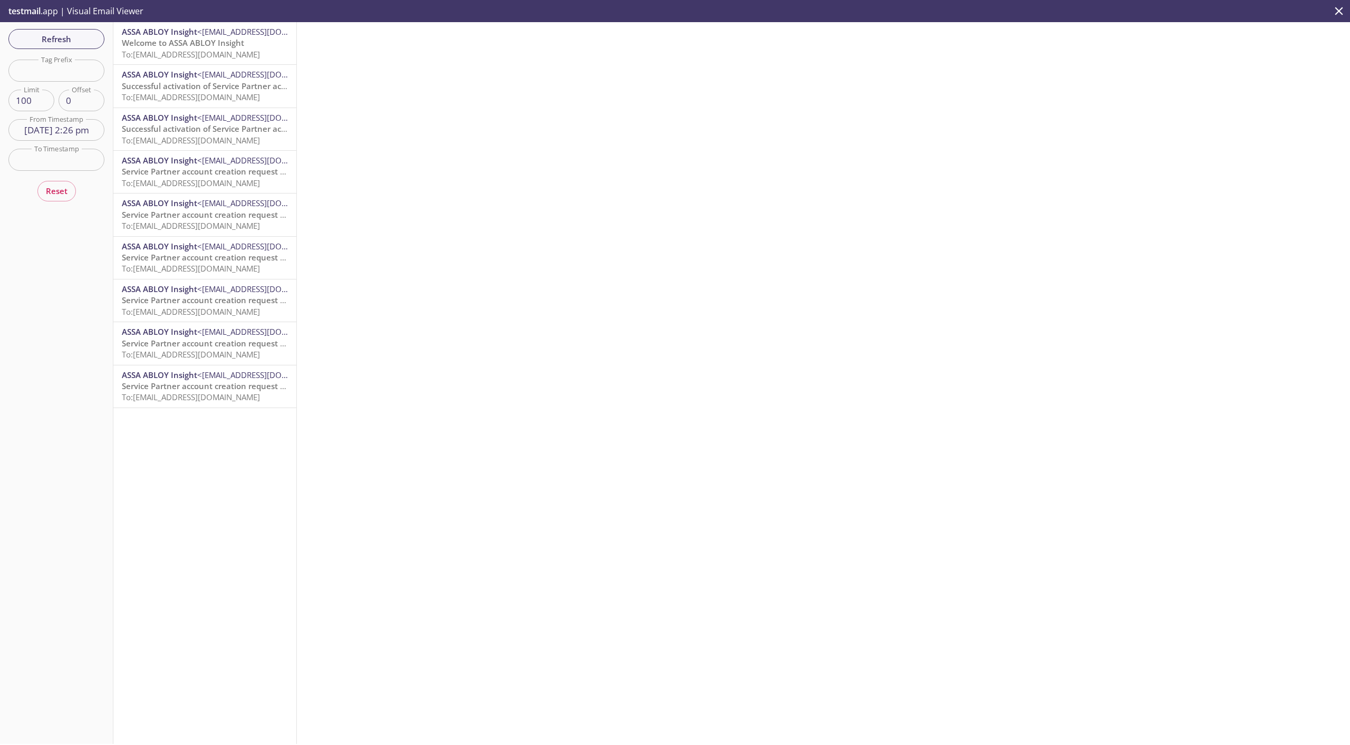
click at [182, 43] on span "Welcome to ASSA ABLOY Insight" at bounding box center [183, 42] width 122 height 11
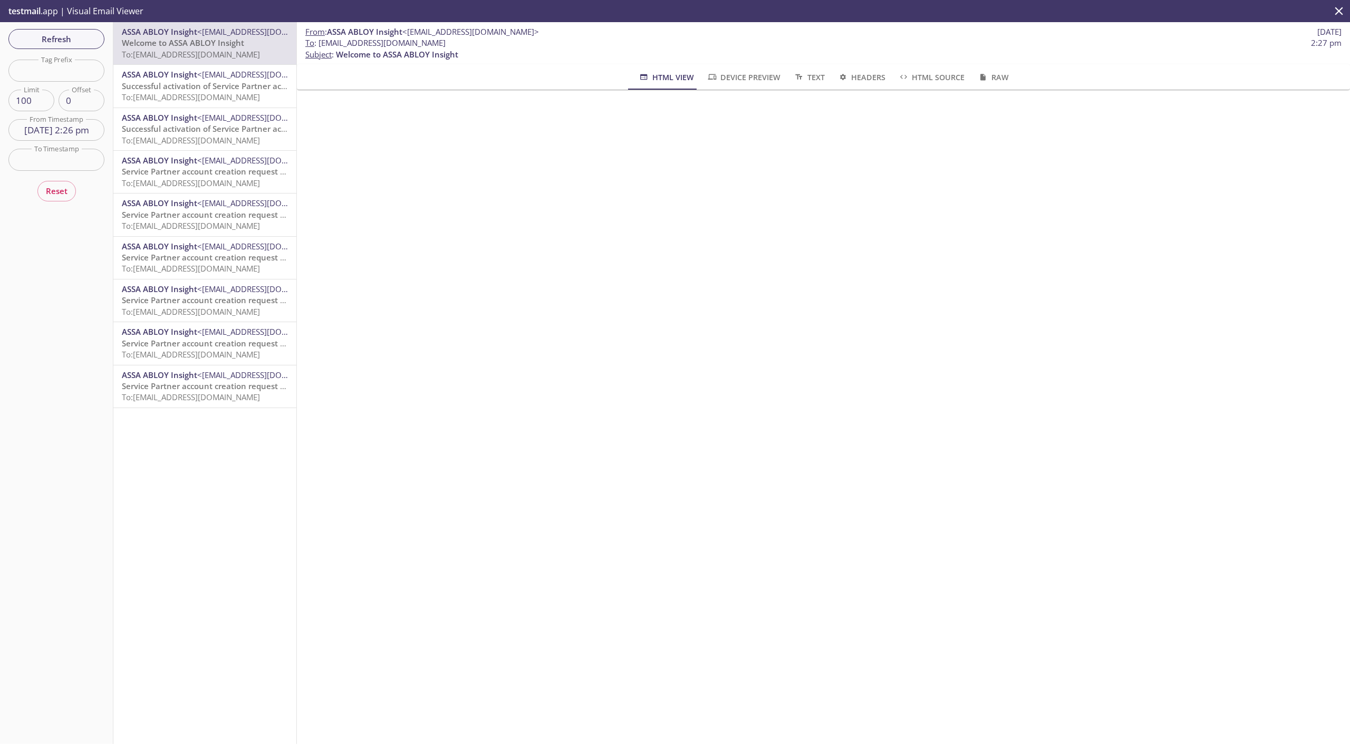
drag, startPoint x: 321, startPoint y: 43, endPoint x: 503, endPoint y: 45, distance: 182.0
click at [446, 45] on span "To : [EMAIL_ADDRESS][DOMAIN_NAME]" at bounding box center [375, 42] width 140 height 11
copy span "[EMAIL_ADDRESS][DOMAIN_NAME]"
click at [77, 40] on span "Refresh" at bounding box center [56, 39] width 79 height 14
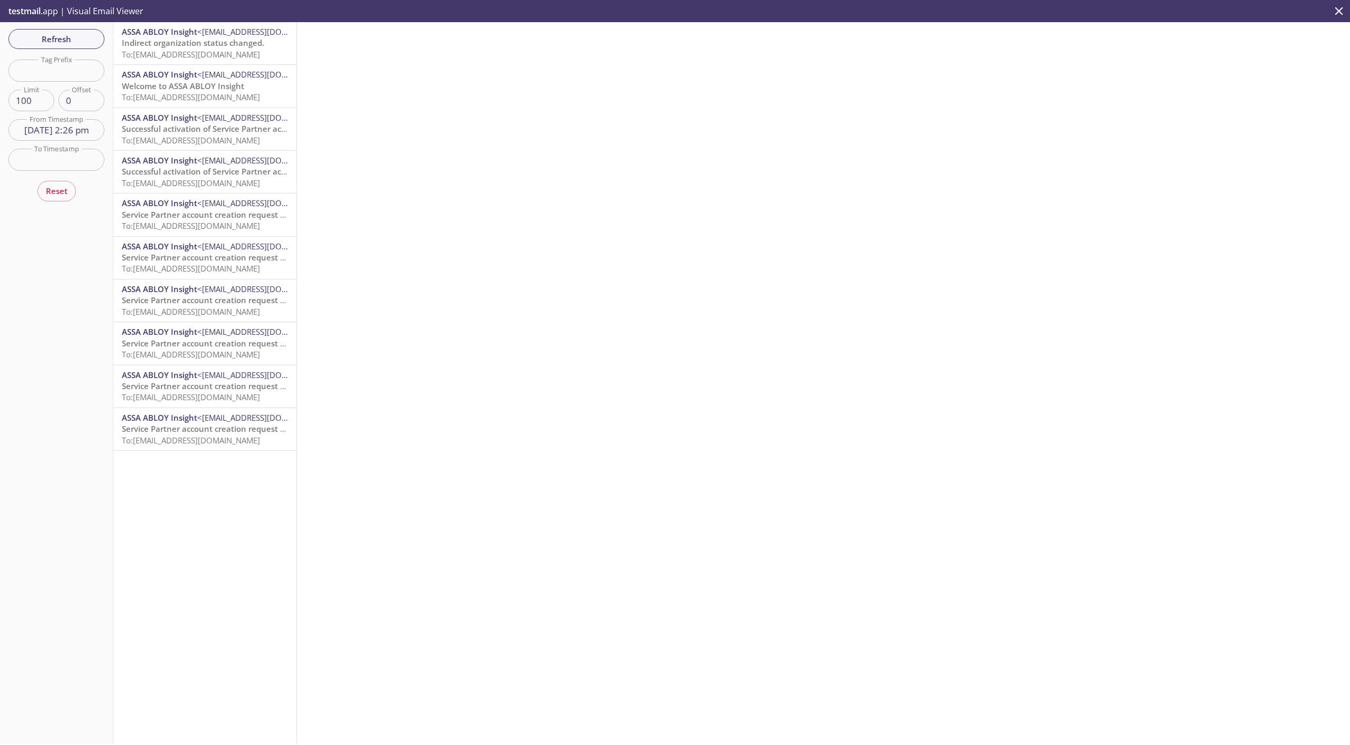
click at [196, 50] on span "To: [EMAIL_ADDRESS][DOMAIN_NAME]" at bounding box center [191, 54] width 138 height 11
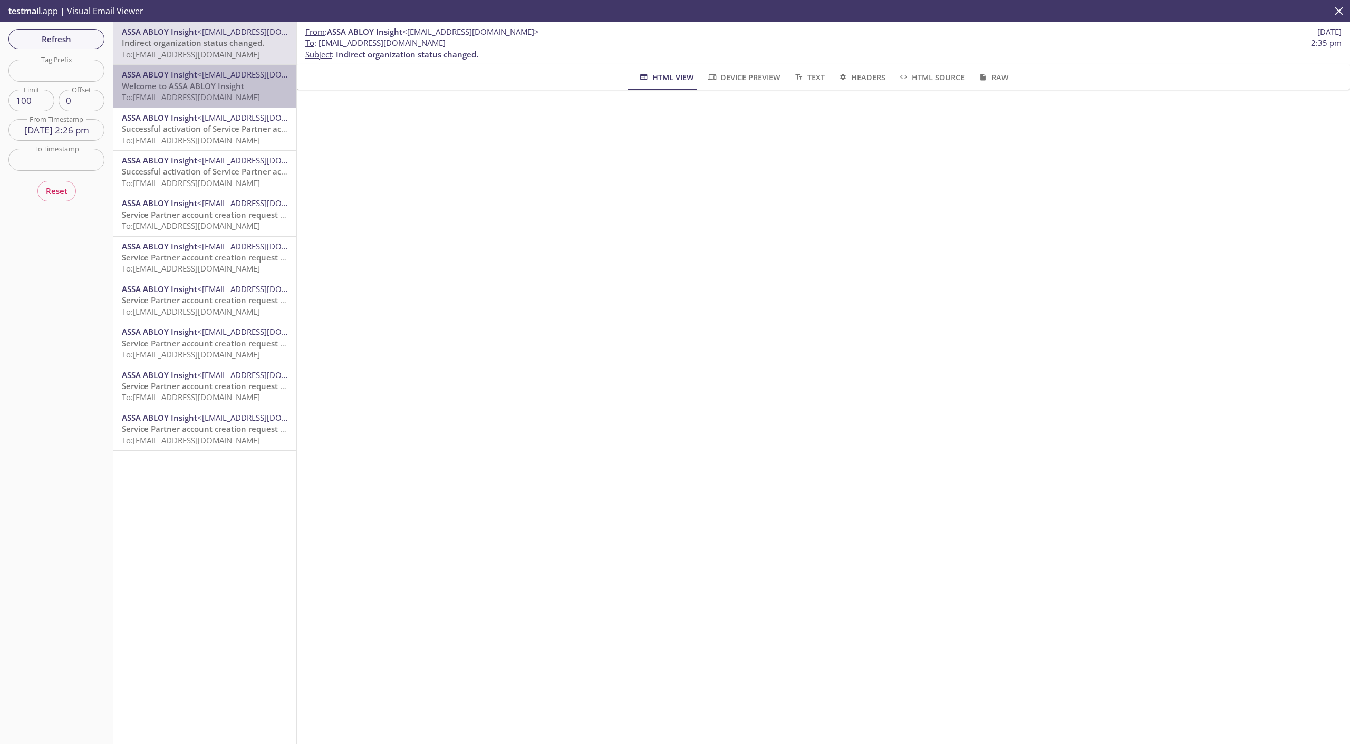
click at [229, 81] on span "Welcome to ASSA ABLOY Insight" at bounding box center [183, 86] width 122 height 11
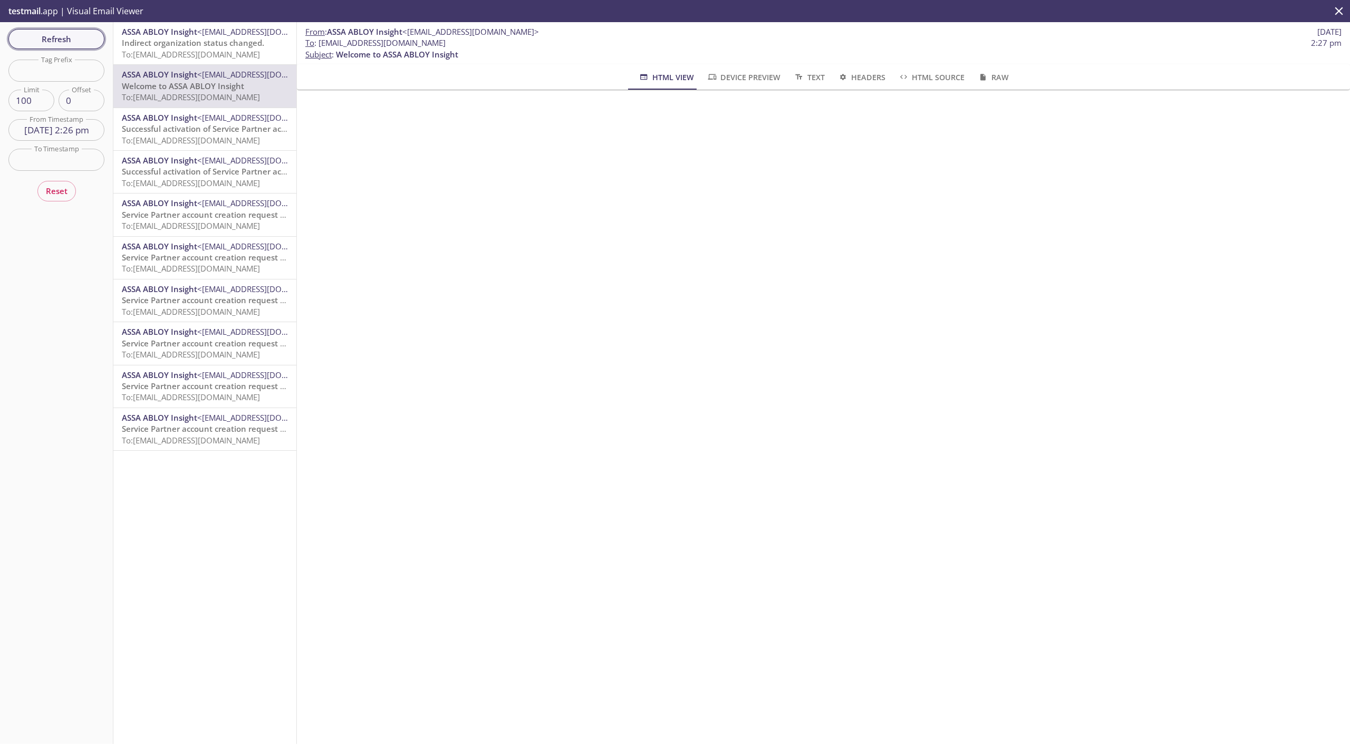
click at [57, 41] on span "Refresh" at bounding box center [56, 39] width 79 height 14
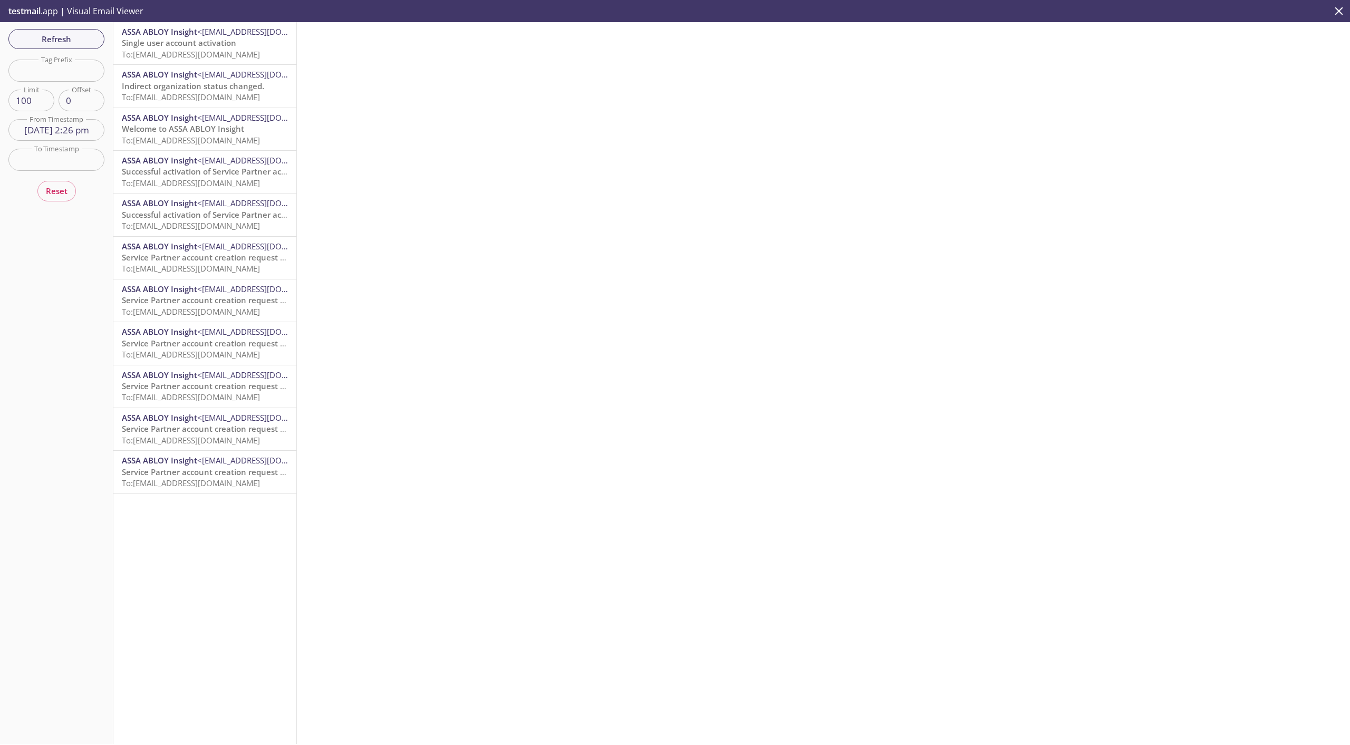
click at [157, 43] on span "Single user account activation" at bounding box center [179, 42] width 114 height 11
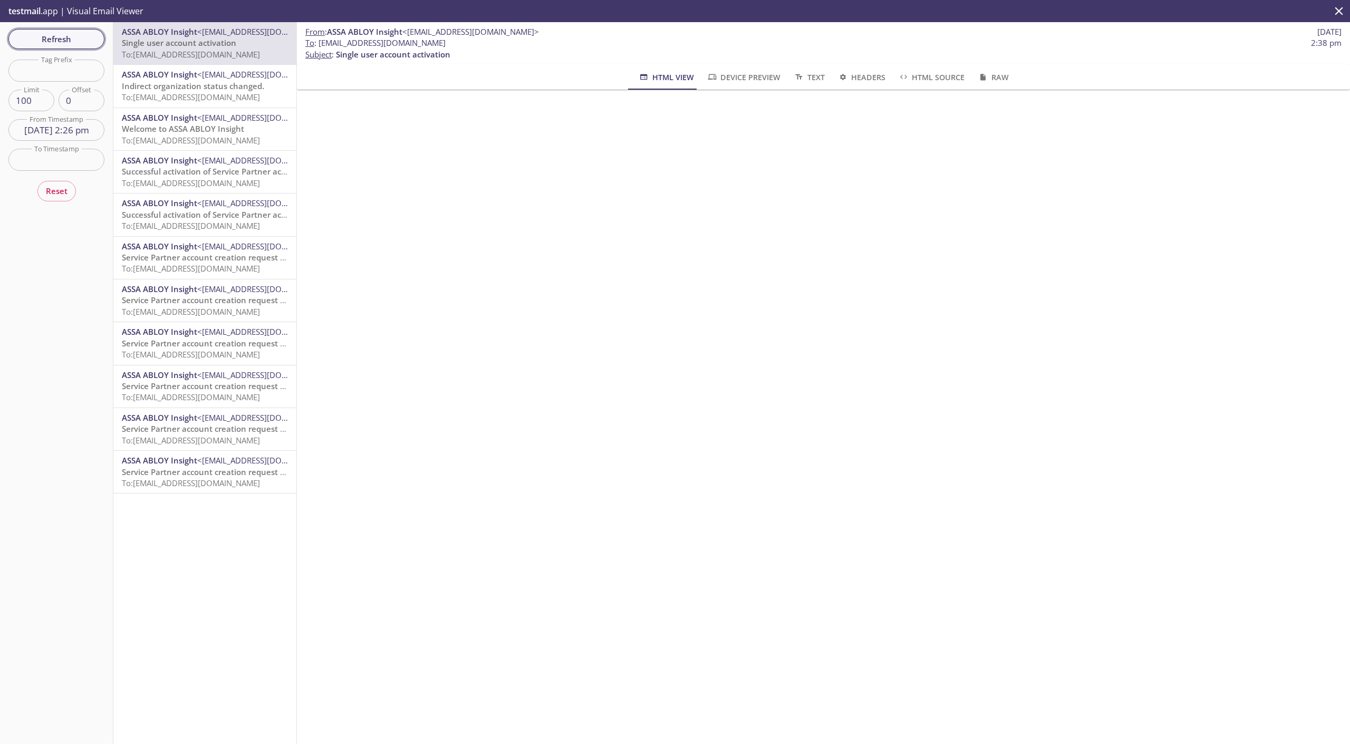
click at [71, 42] on span "Refresh" at bounding box center [56, 39] width 79 height 14
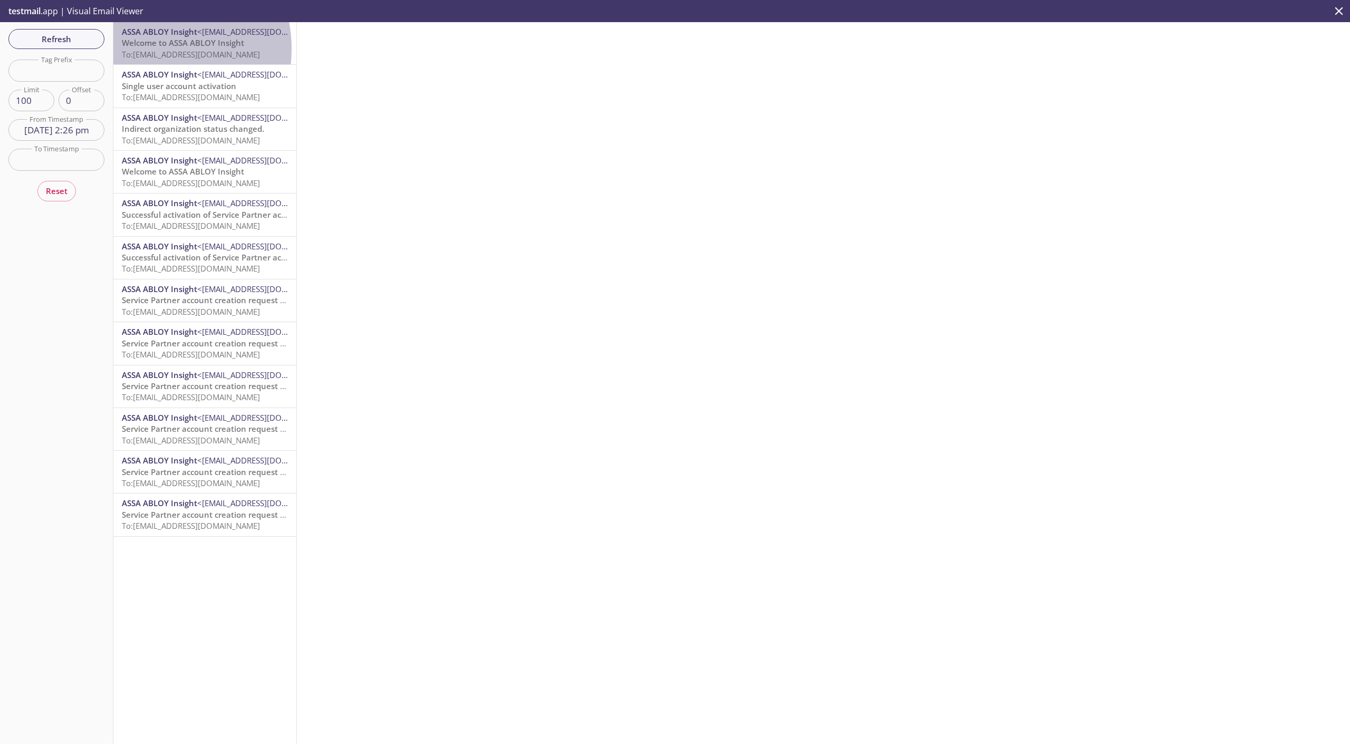
click at [147, 49] on span "To: [EMAIL_ADDRESS][DOMAIN_NAME]" at bounding box center [191, 54] width 138 height 11
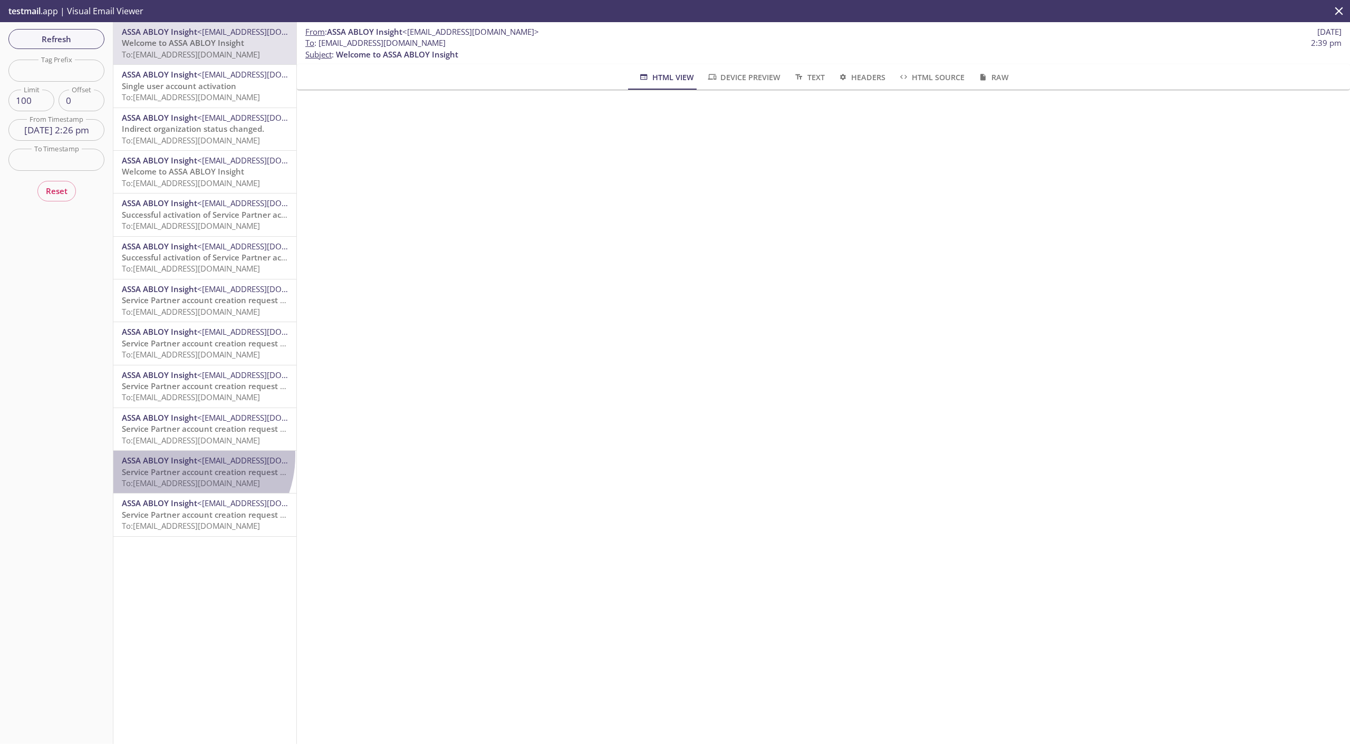
click at [179, 455] on div "ASSA ABLOY Insight <[EMAIL_ADDRESS][DOMAIN_NAME]> Service Partner account creat…" at bounding box center [204, 472] width 183 height 42
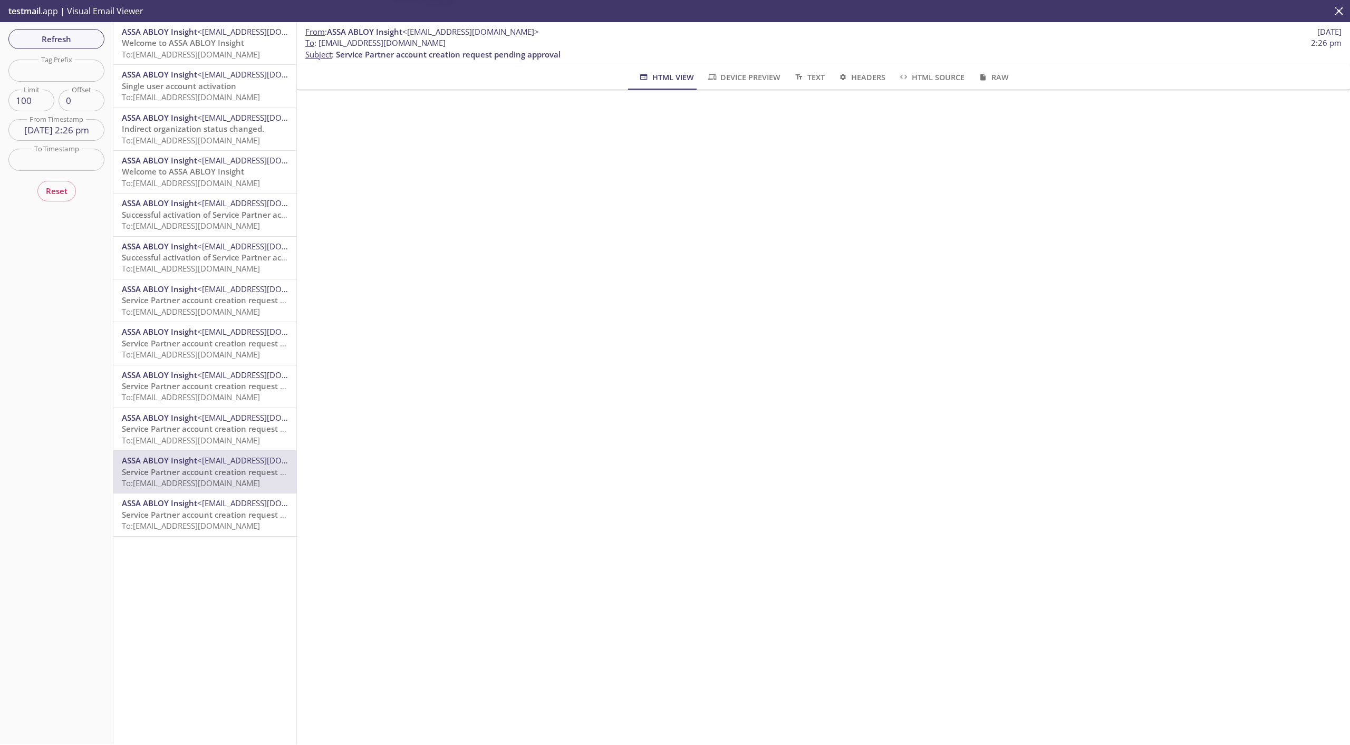
click at [179, 436] on span "To: [EMAIL_ADDRESS][DOMAIN_NAME]" at bounding box center [191, 440] width 138 height 11
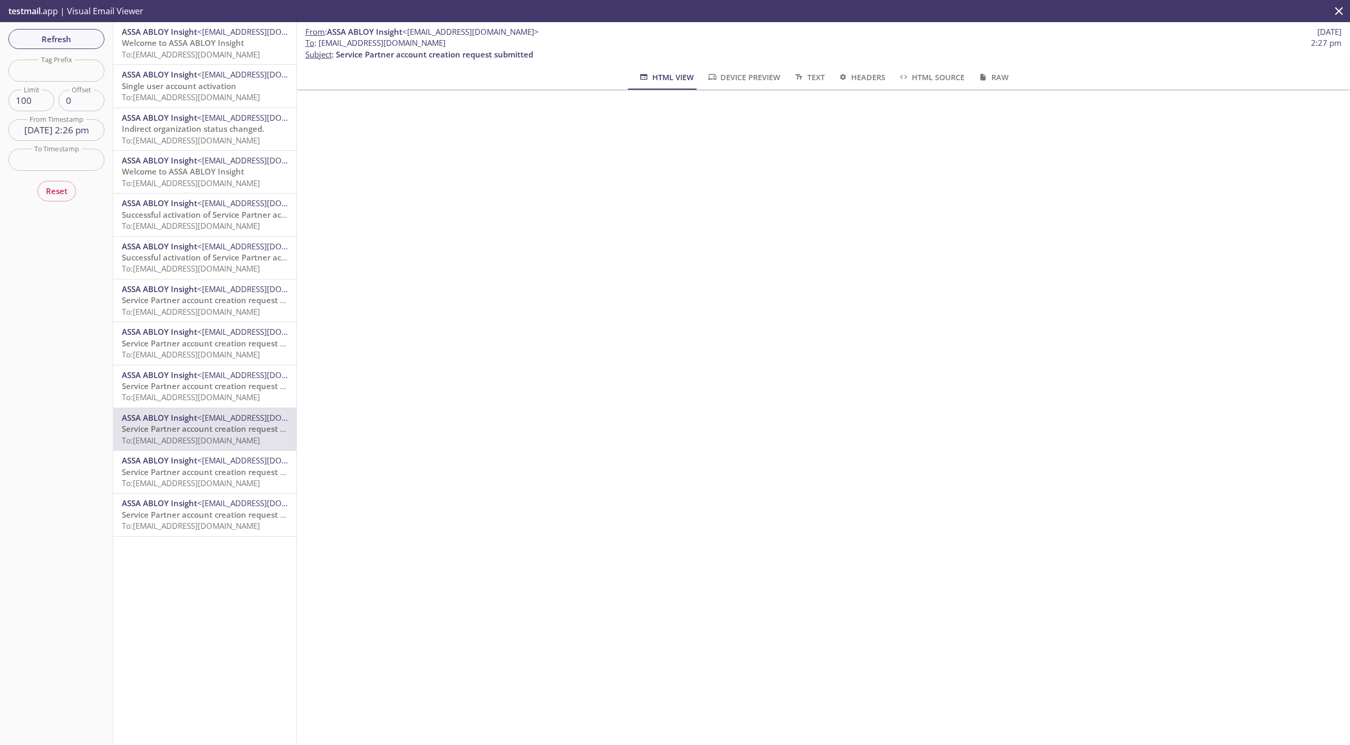
click at [176, 487] on div "ASSA ABLOY Insight <[EMAIL_ADDRESS][DOMAIN_NAME]> Service Partner account creat…" at bounding box center [204, 515] width 183 height 42
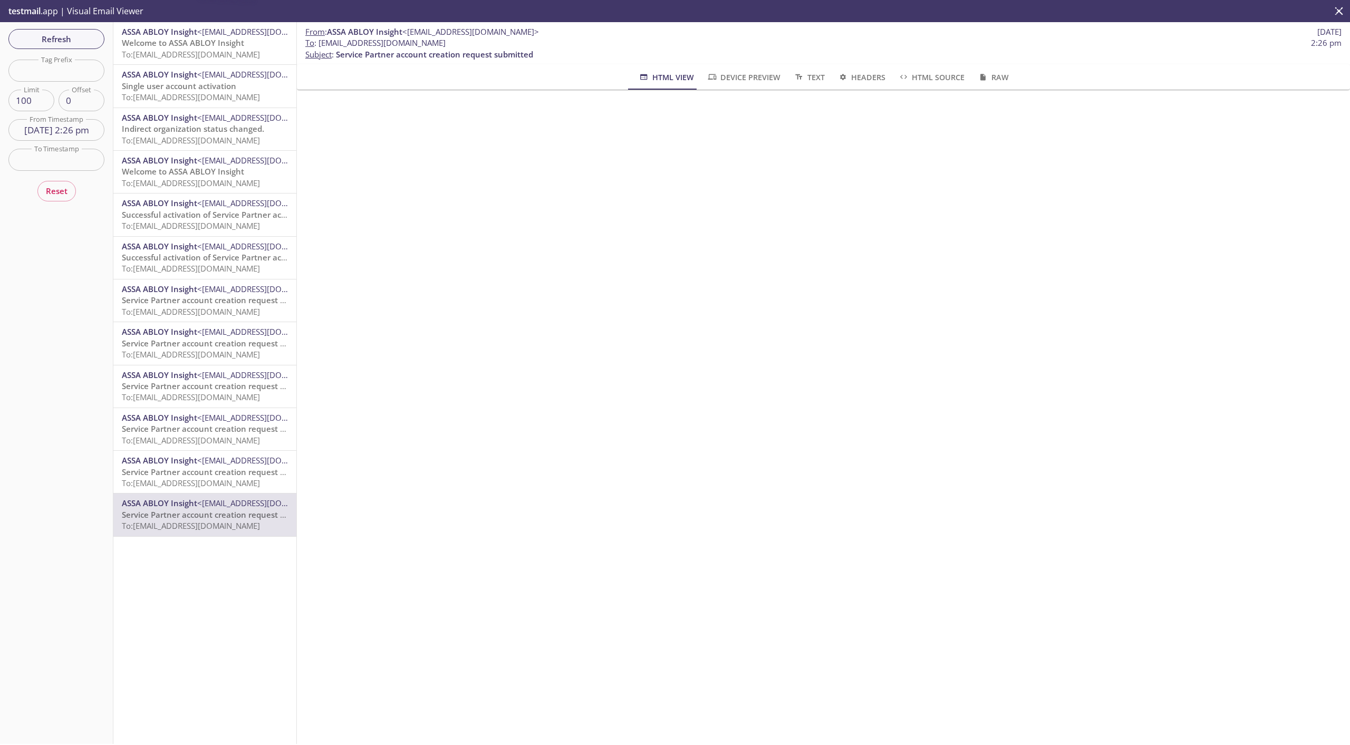
click at [173, 487] on span "Service Partner account creation request submitted" at bounding box center [220, 515] width 197 height 11
click at [196, 476] on span "Service Partner account creation request pending approval" at bounding box center [234, 472] width 225 height 11
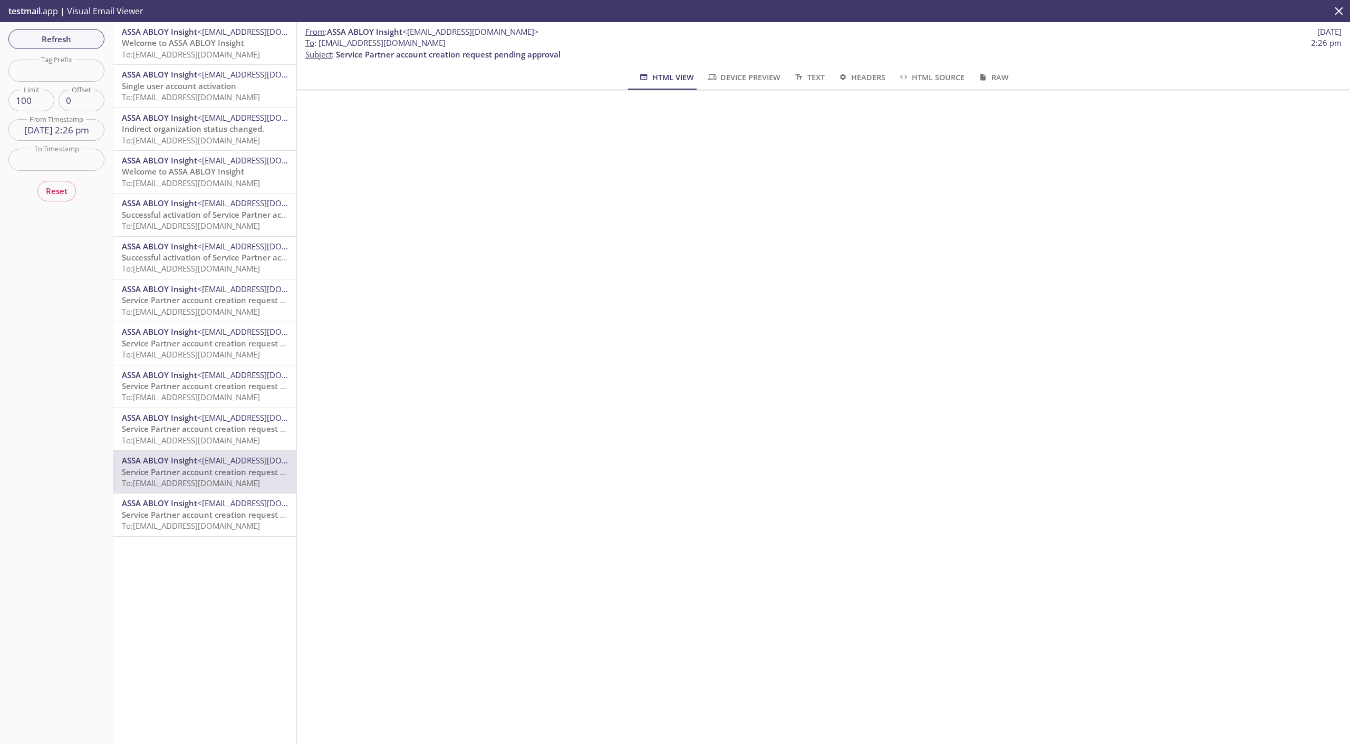
click at [202, 435] on span "To: [EMAIL_ADDRESS][DOMAIN_NAME]" at bounding box center [191, 440] width 138 height 11
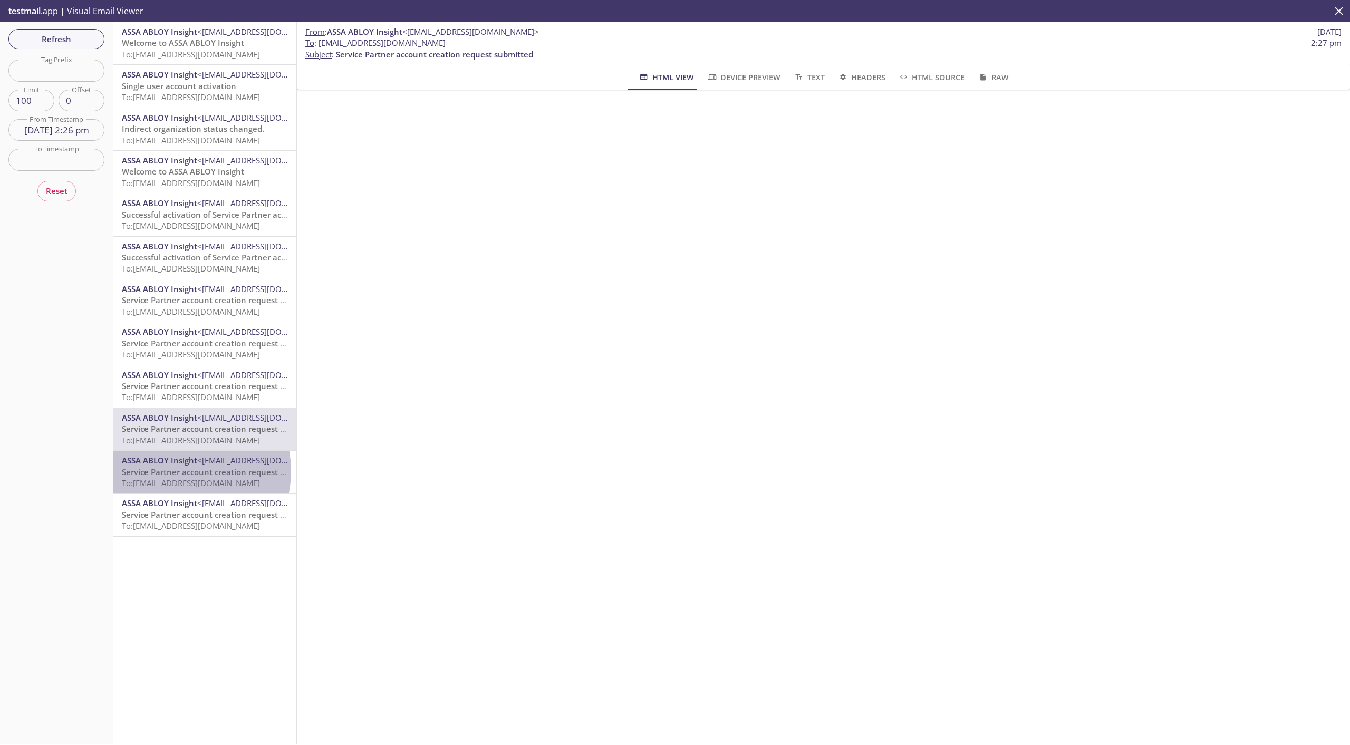
click at [176, 471] on span "Service Partner account creation request pending approval" at bounding box center [234, 472] width 225 height 11
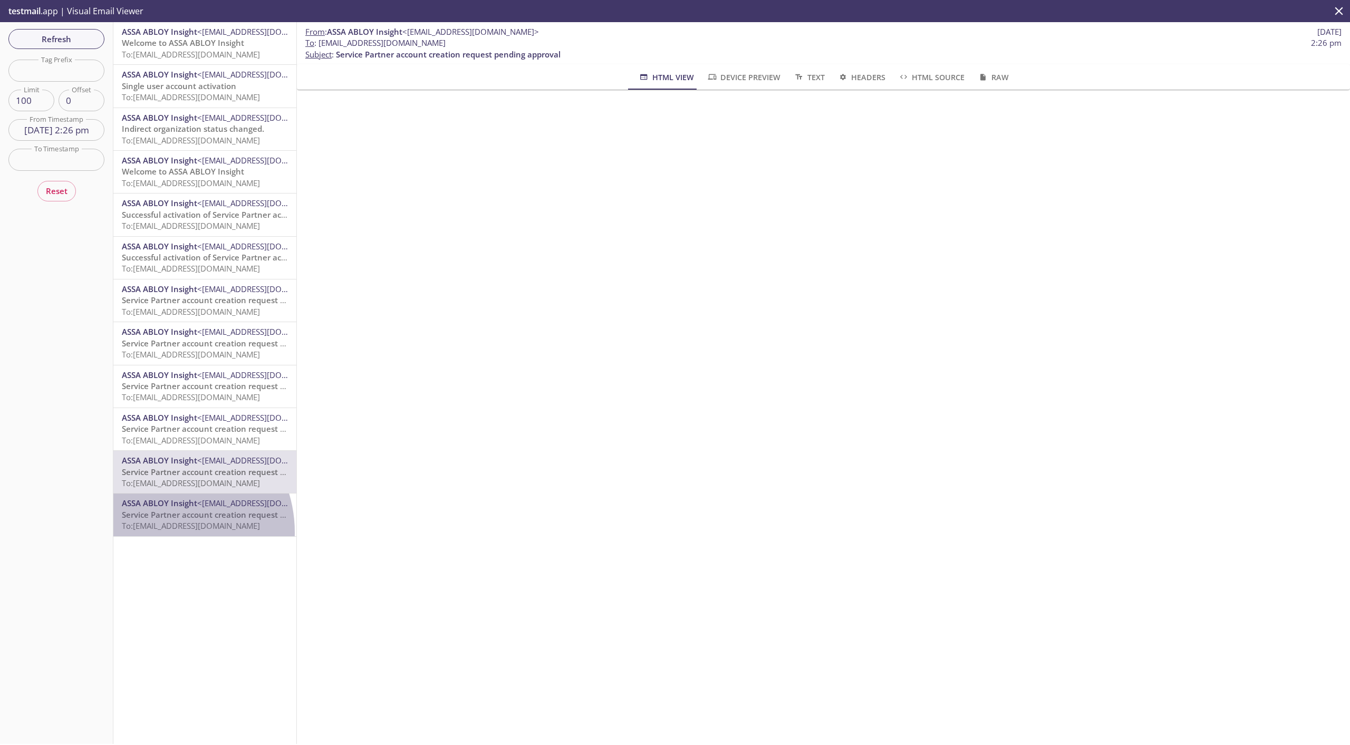
click at [161, 487] on div "ASSA ABLOY Insight <[EMAIL_ADDRESS][DOMAIN_NAME]> Service Partner account creat…" at bounding box center [204, 515] width 183 height 42
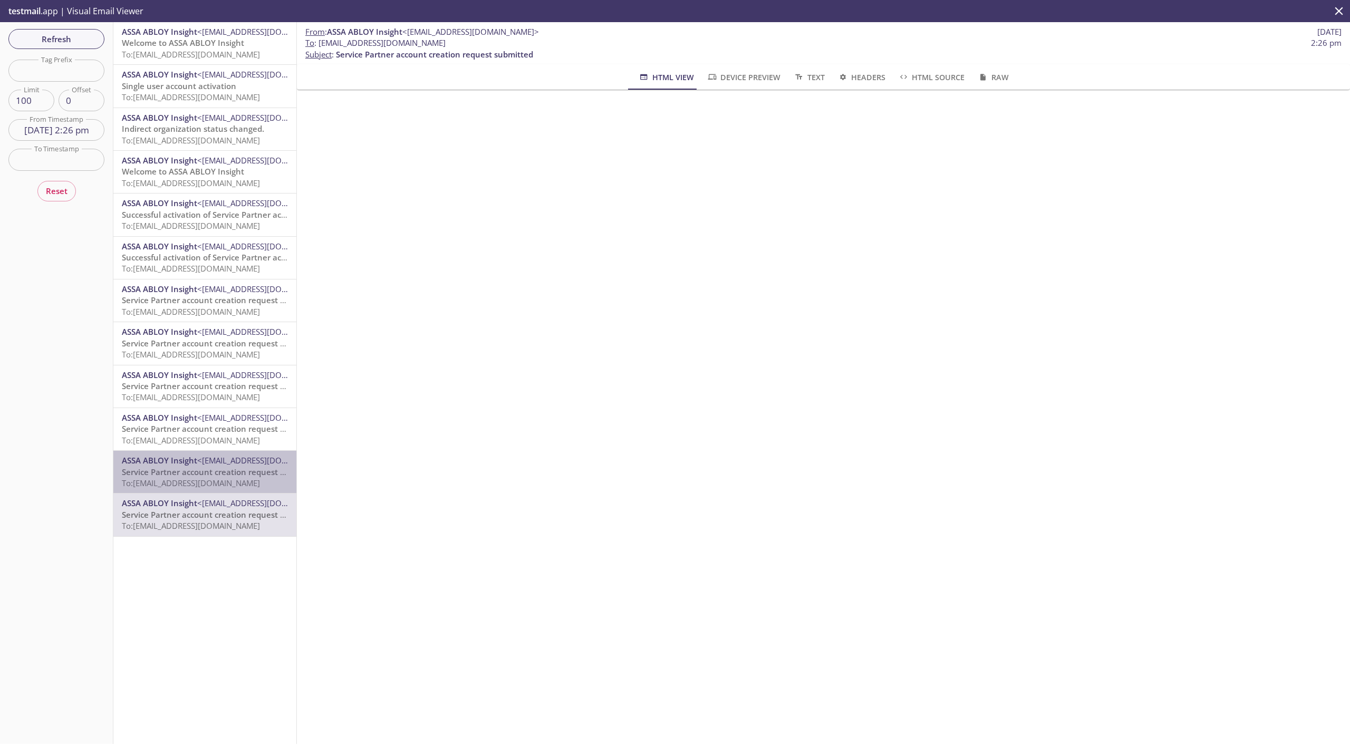
click at [234, 471] on span "Service Partner account creation request pending approval" at bounding box center [234, 472] width 225 height 11
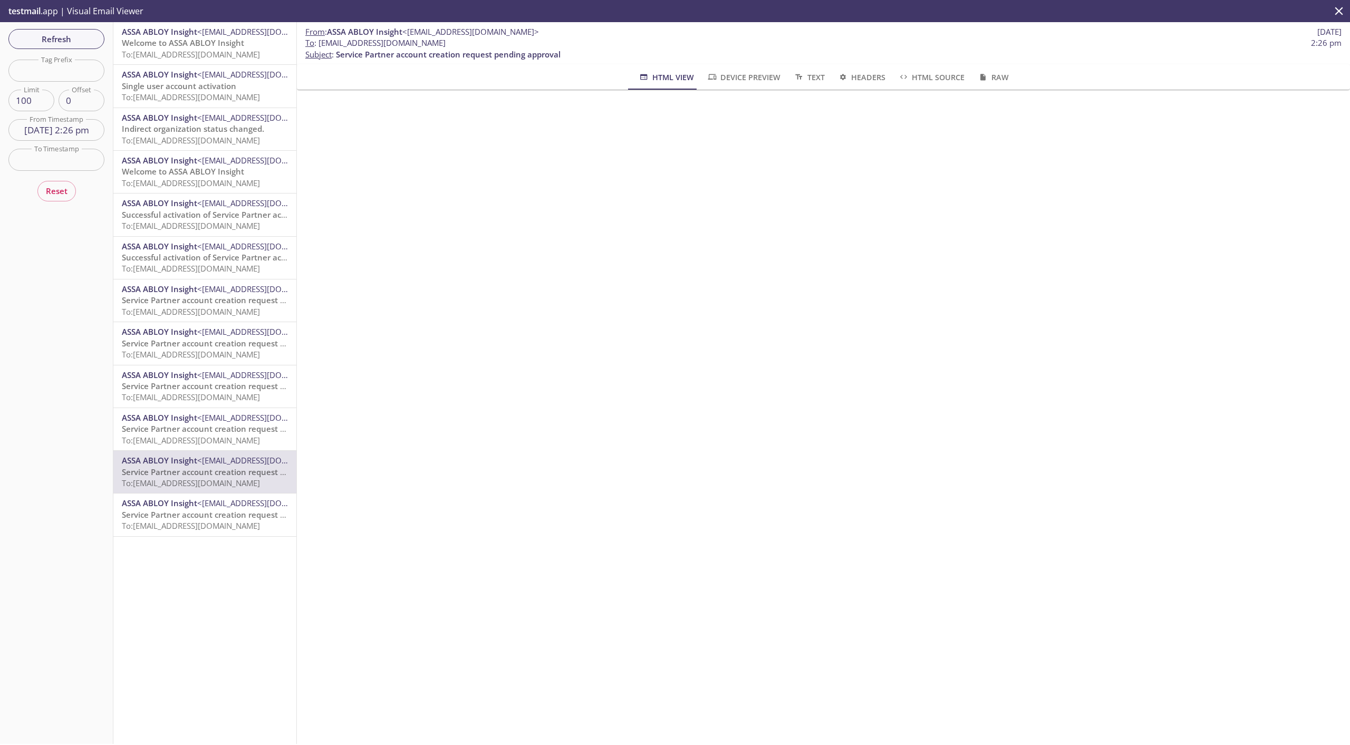
click at [157, 441] on span "To: [EMAIL_ADDRESS][DOMAIN_NAME]" at bounding box center [191, 440] width 138 height 11
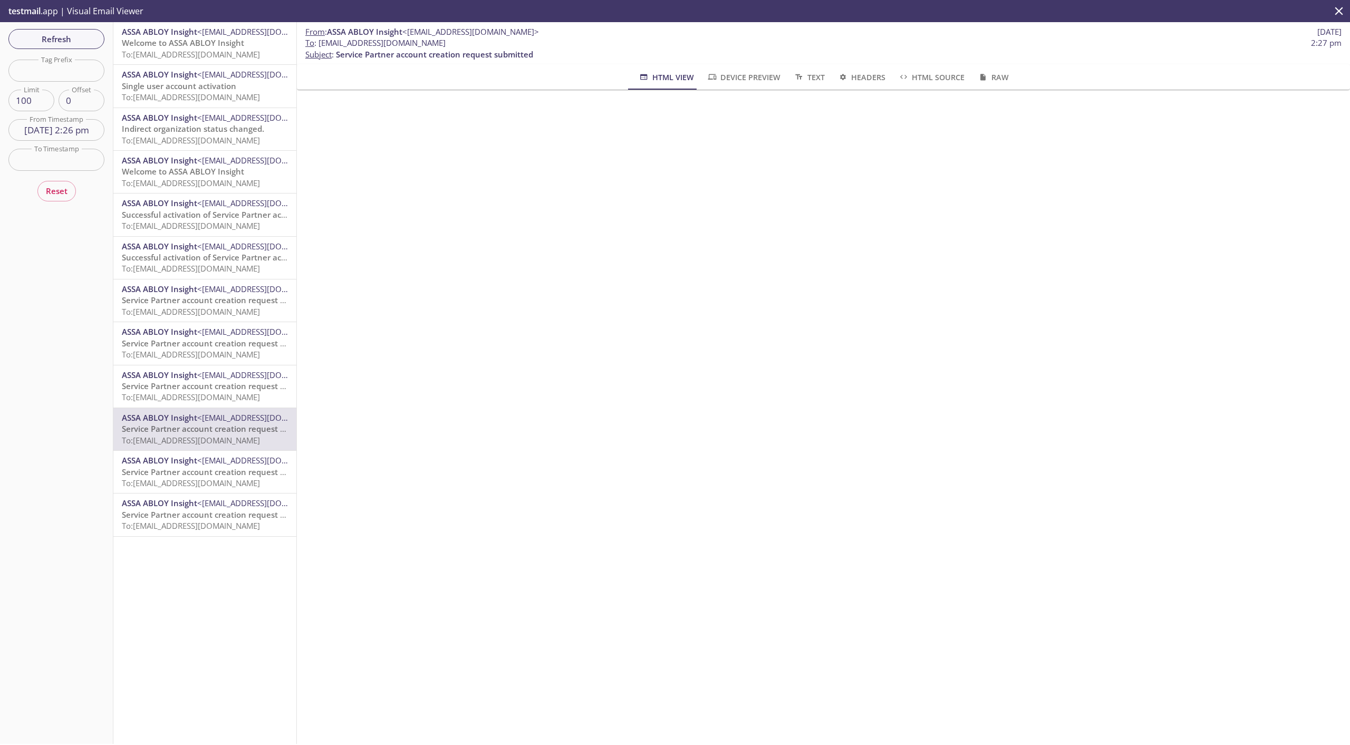
click at [219, 487] on span "To: [EMAIL_ADDRESS][DOMAIN_NAME]" at bounding box center [191, 526] width 138 height 11
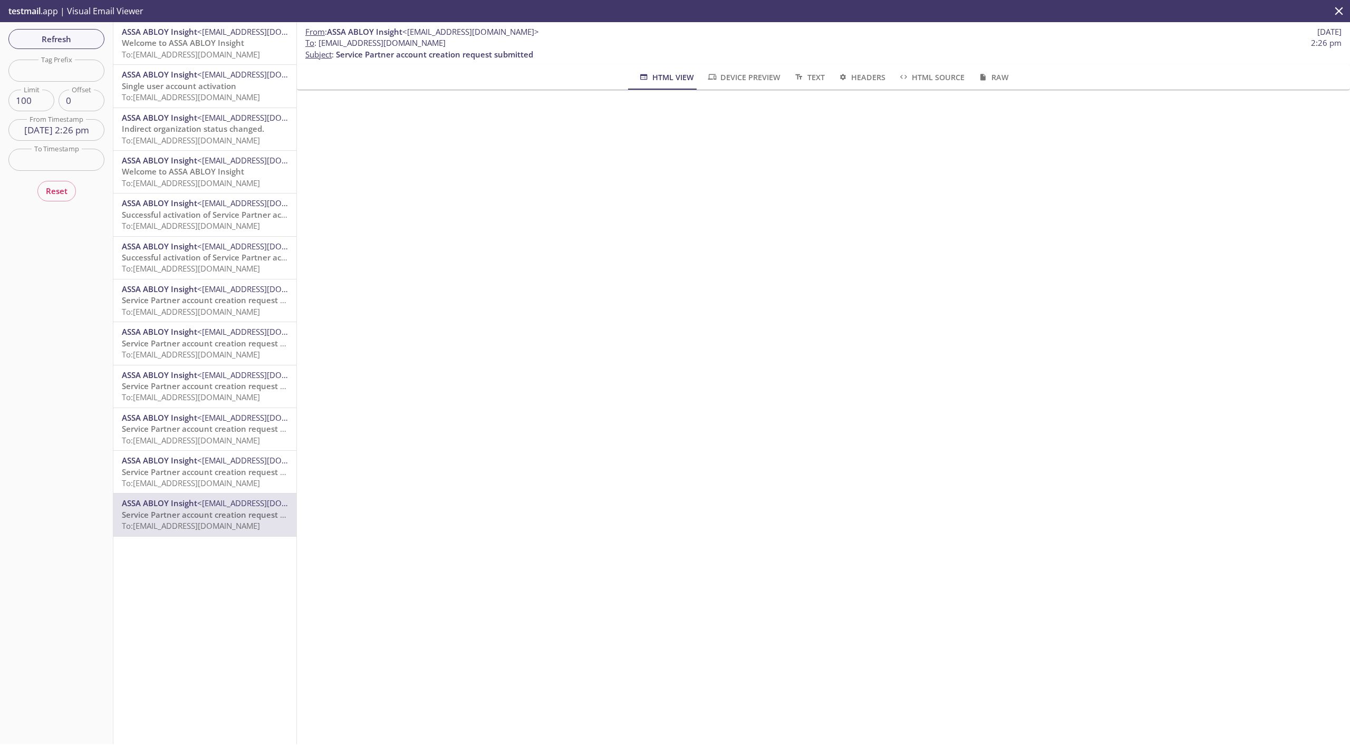
click at [232, 433] on span "Service Partner account creation request submitted" at bounding box center [220, 429] width 197 height 11
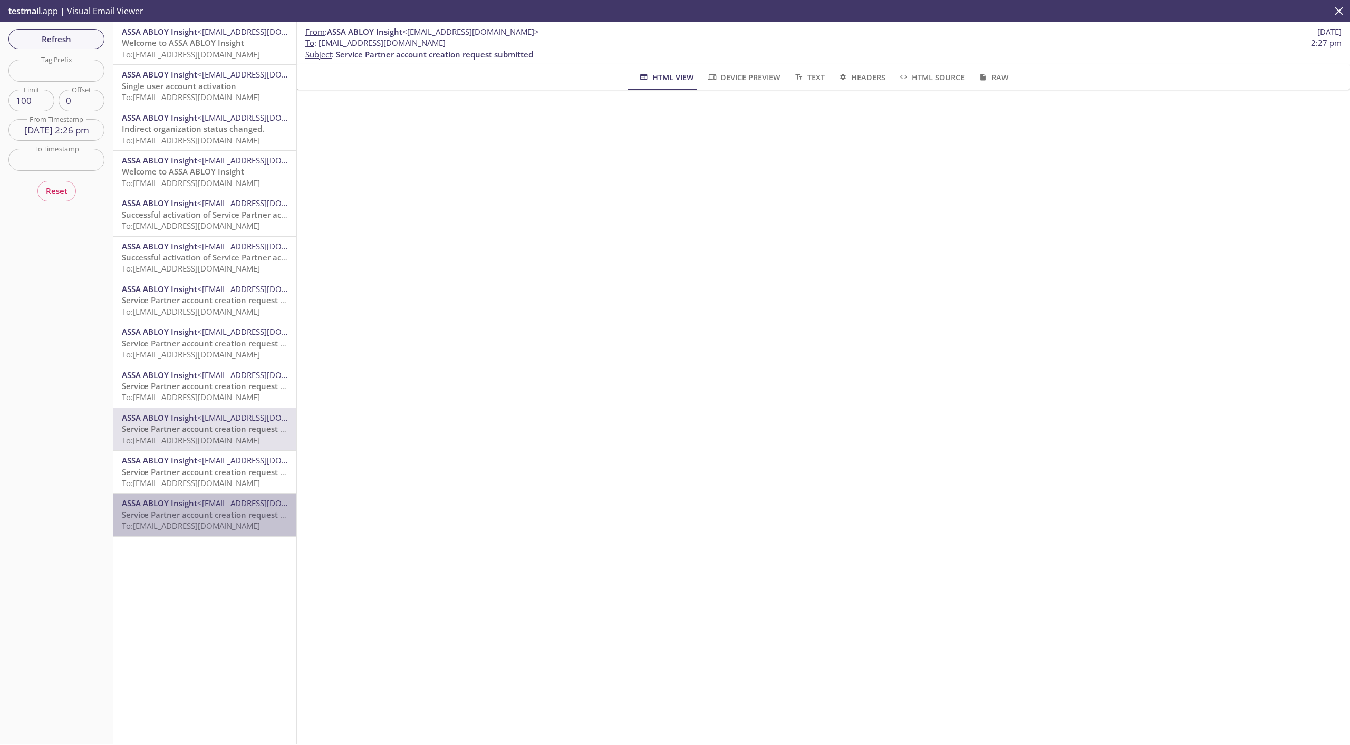
click at [211, 487] on span "Service Partner account creation request submitted" at bounding box center [220, 515] width 197 height 11
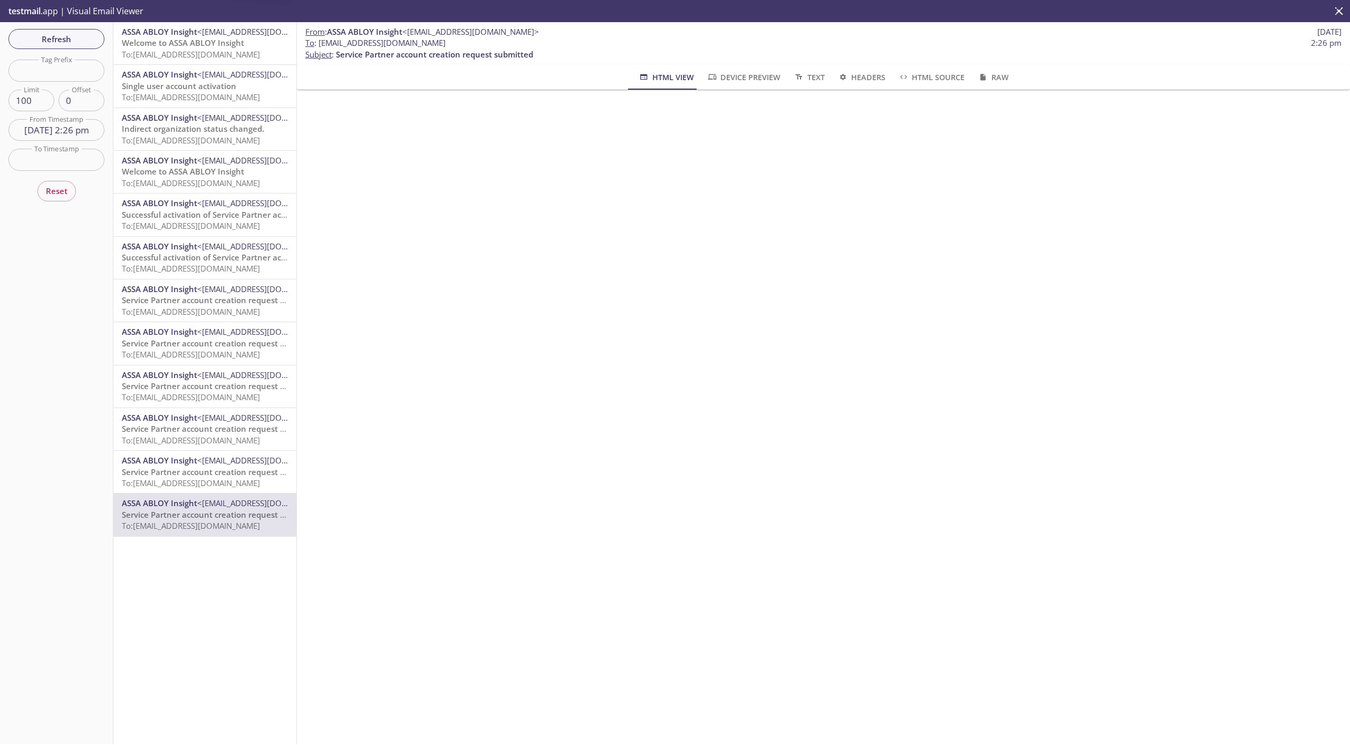
click at [237, 412] on div "ASSA ABLOY Insight <[EMAIL_ADDRESS][DOMAIN_NAME]> Service Partner account creat…" at bounding box center [204, 429] width 183 height 42
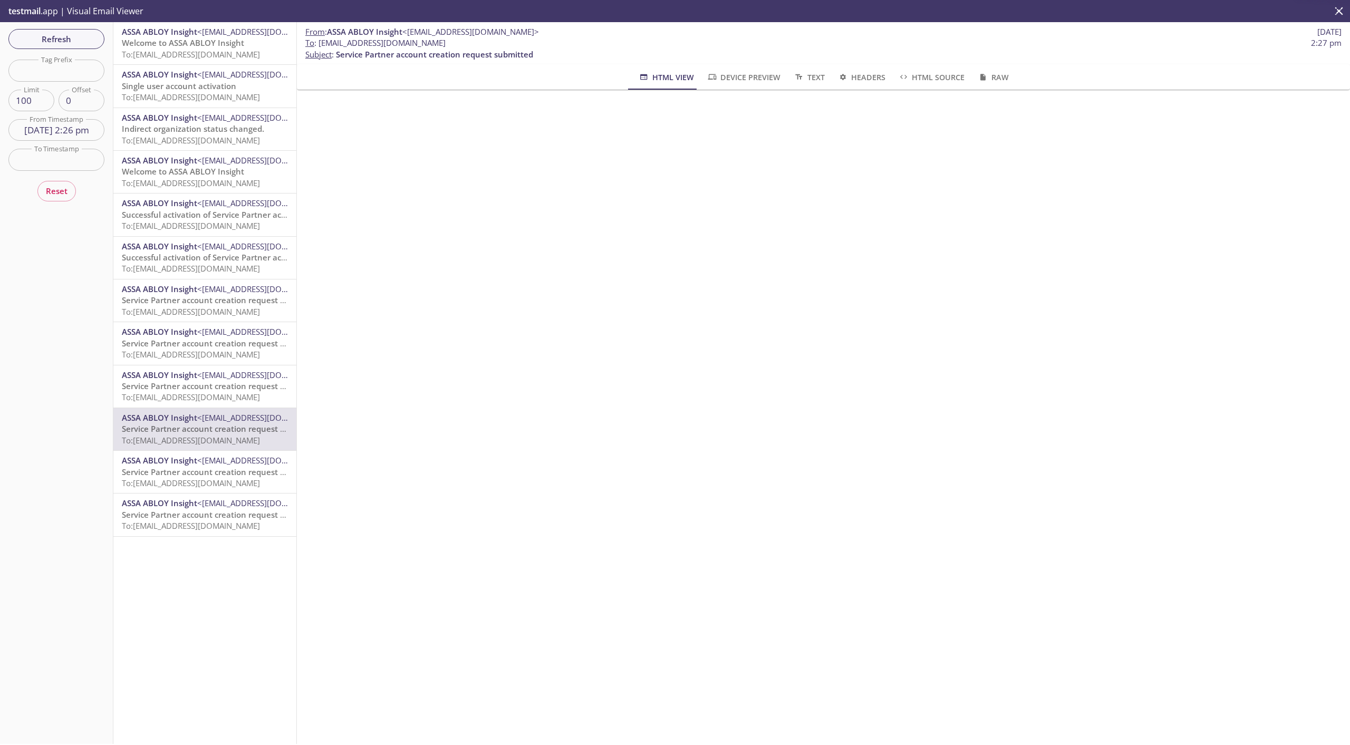
click at [230, 380] on span "<[EMAIL_ADDRESS][DOMAIN_NAME]>" at bounding box center [265, 375] width 137 height 11
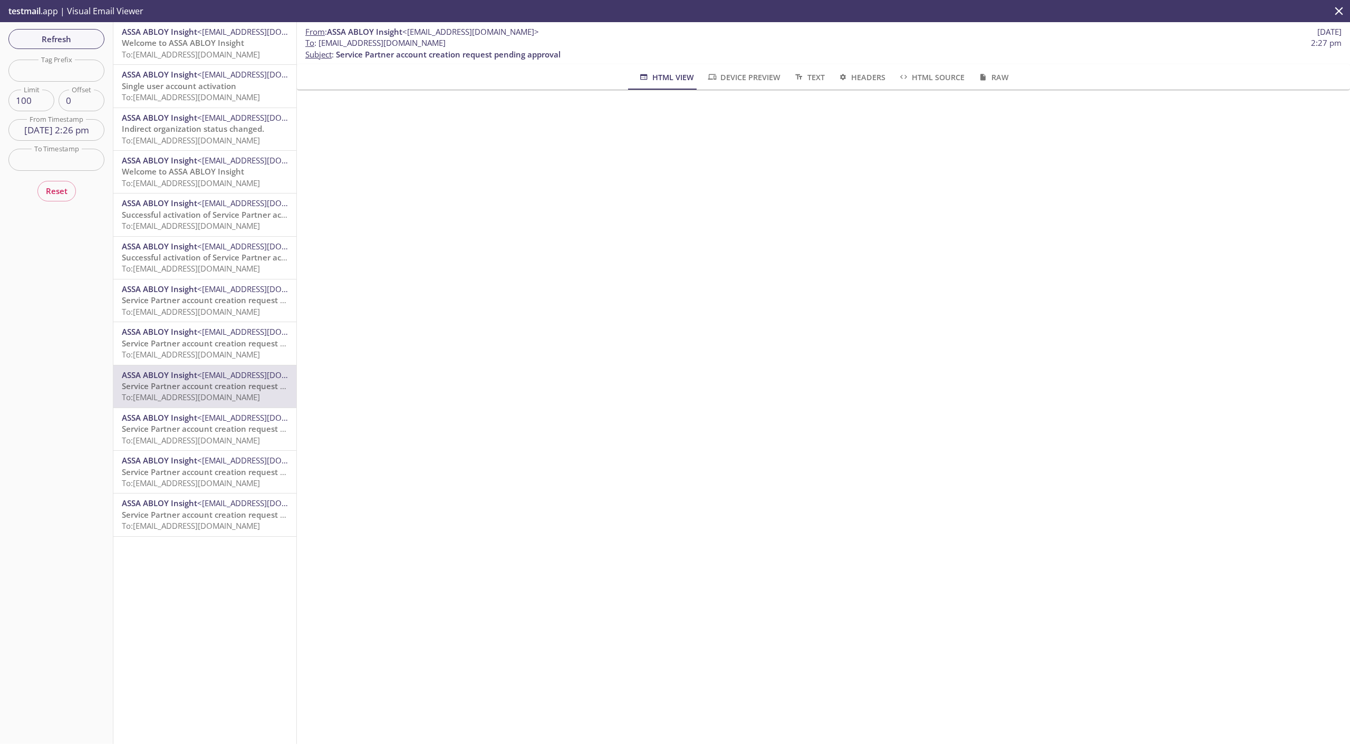
click at [205, 367] on div "ASSA ABLOY Insight <[EMAIL_ADDRESS][DOMAIN_NAME]> Service Partner account creat…" at bounding box center [204, 387] width 183 height 42
click at [207, 352] on span "To: [EMAIL_ADDRESS][DOMAIN_NAME]" at bounding box center [191, 354] width 138 height 11
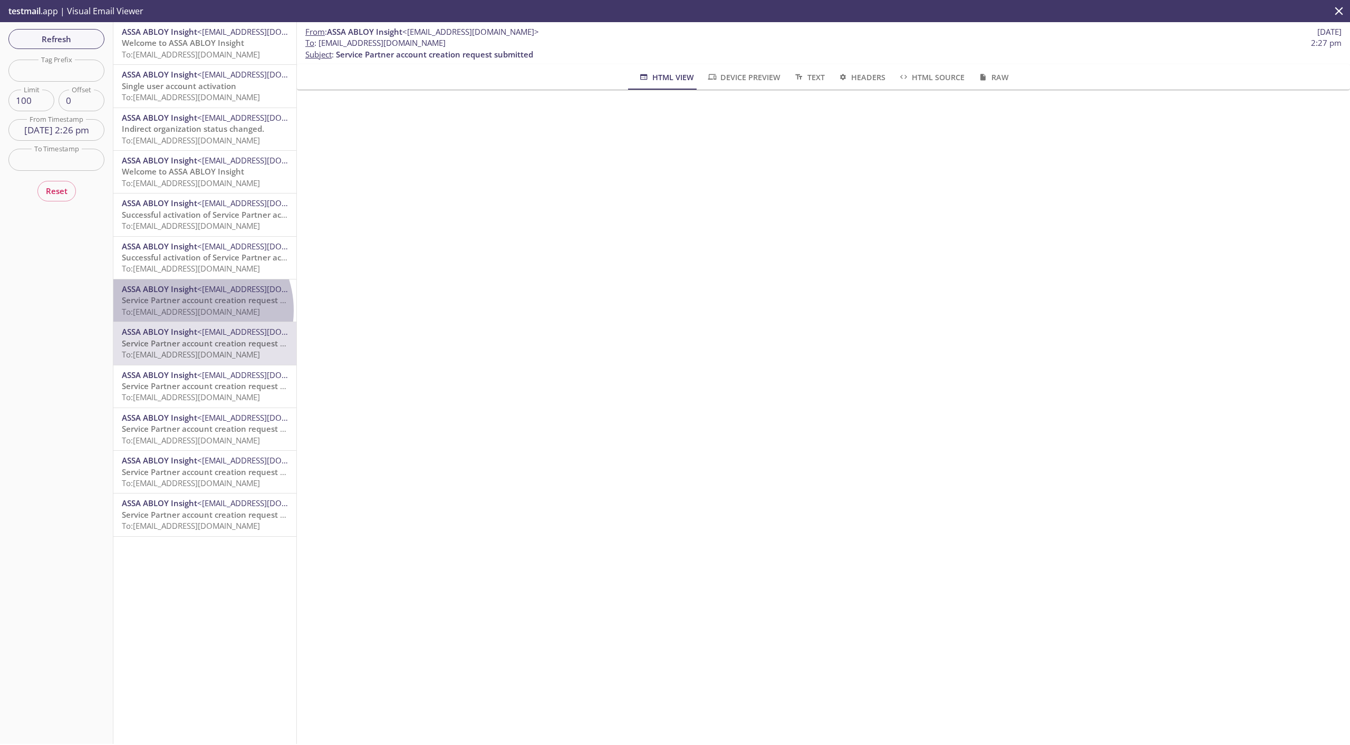
click at [191, 311] on span "To: [EMAIL_ADDRESS][DOMAIN_NAME]" at bounding box center [191, 311] width 138 height 11
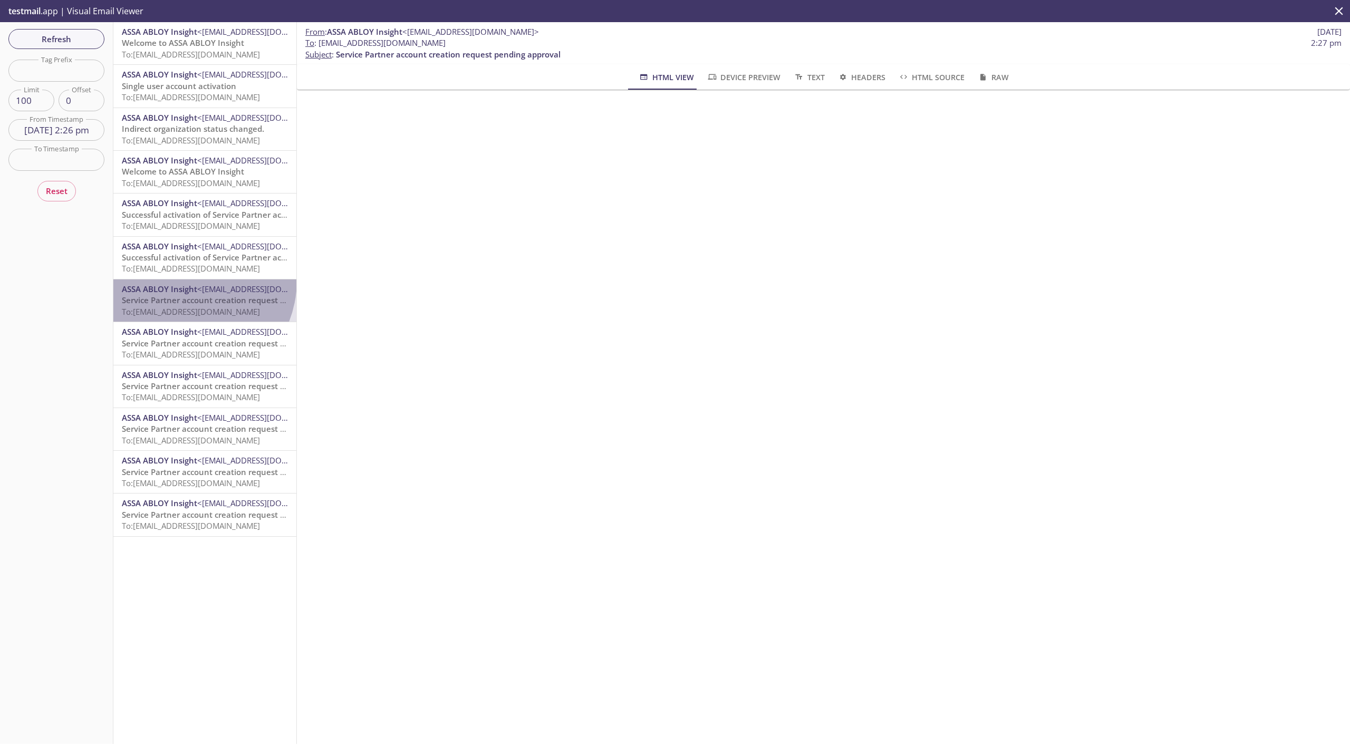
click at [181, 280] on div "ASSA ABLOY Insight <[EMAIL_ADDRESS][DOMAIN_NAME]> Service Partner account creat…" at bounding box center [204, 301] width 183 height 42
click at [193, 257] on span "Successful activation of Service Partner account!" at bounding box center [214, 257] width 184 height 11
click at [191, 260] on span "Successful activation of Service Partner account!" at bounding box center [214, 257] width 184 height 11
click at [188, 212] on span "Successful activation of Service Partner account!" at bounding box center [214, 214] width 184 height 11
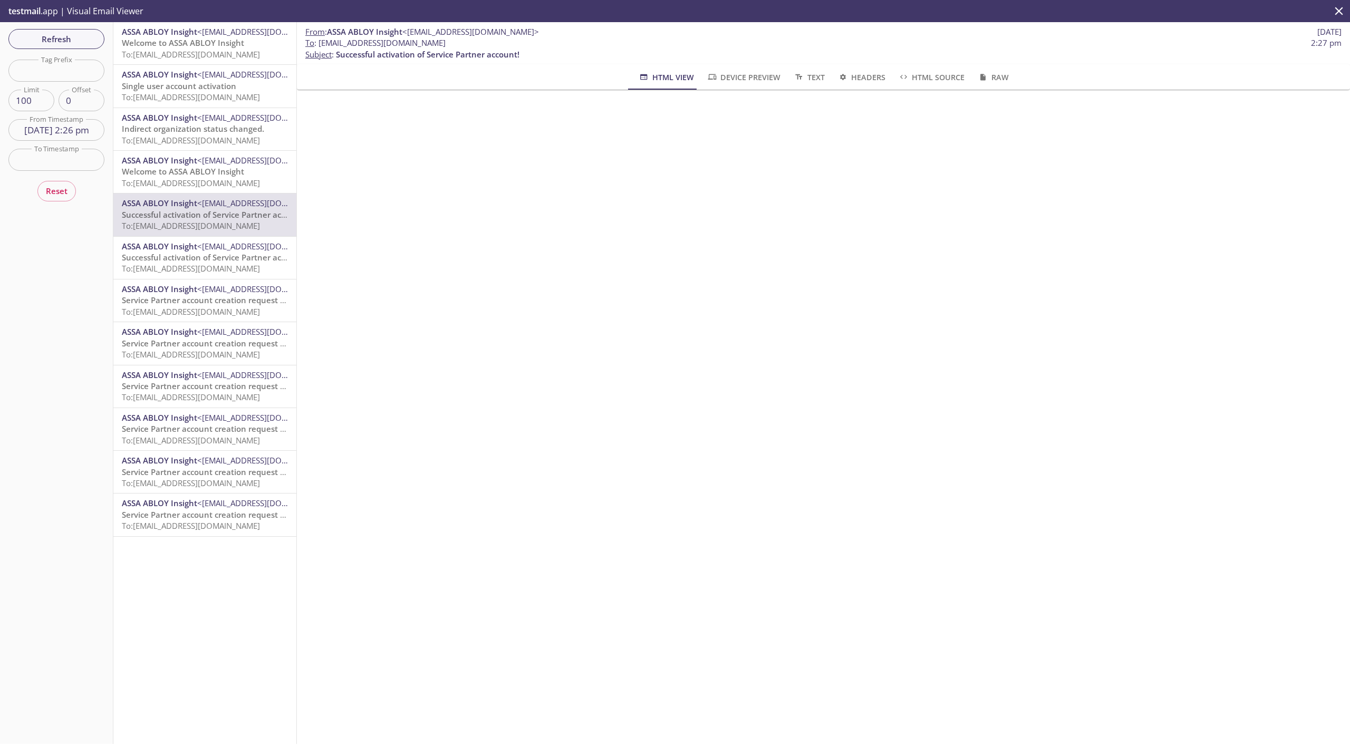
click at [123, 208] on span "ASSA ABLOY Insight" at bounding box center [159, 203] width 75 height 11
click at [167, 261] on span "Successful activation of Service Partner account!" at bounding box center [214, 257] width 184 height 11
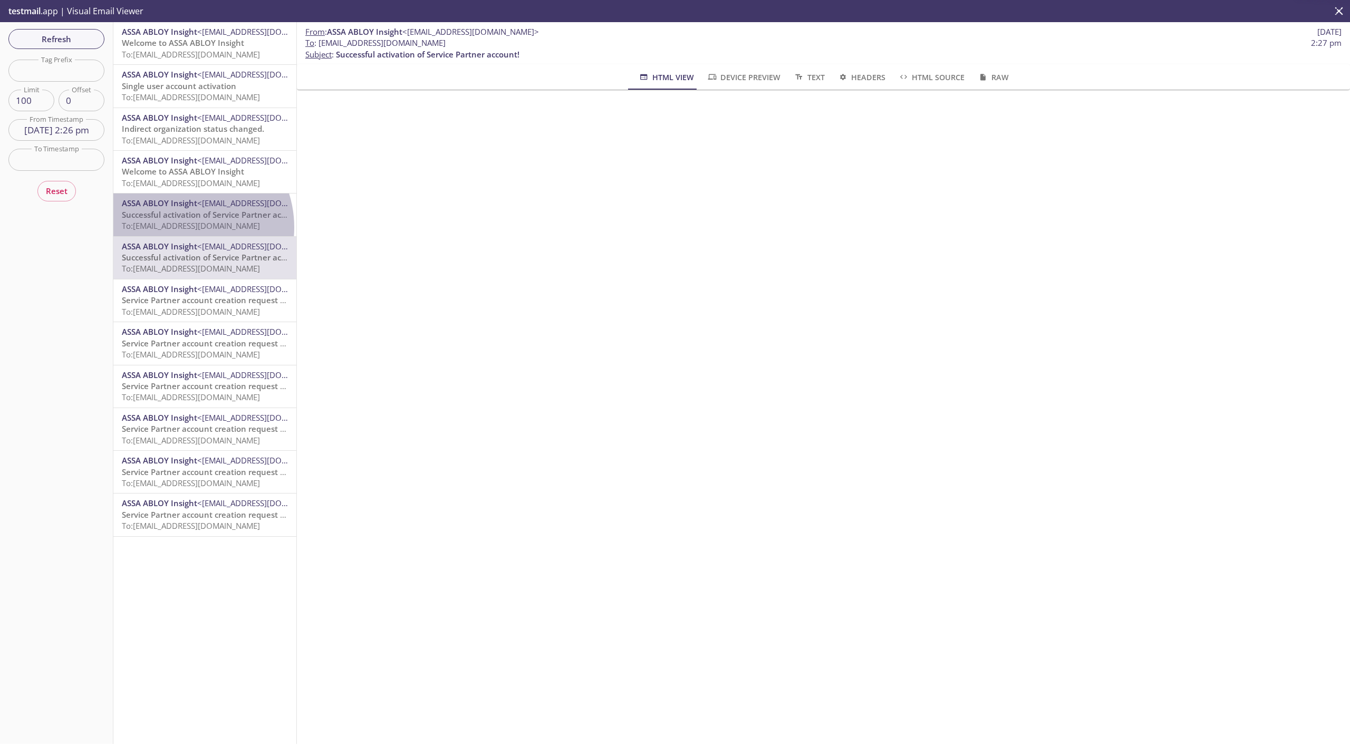
click at [181, 227] on span "To: [EMAIL_ADDRESS][DOMAIN_NAME]" at bounding box center [191, 225] width 138 height 11
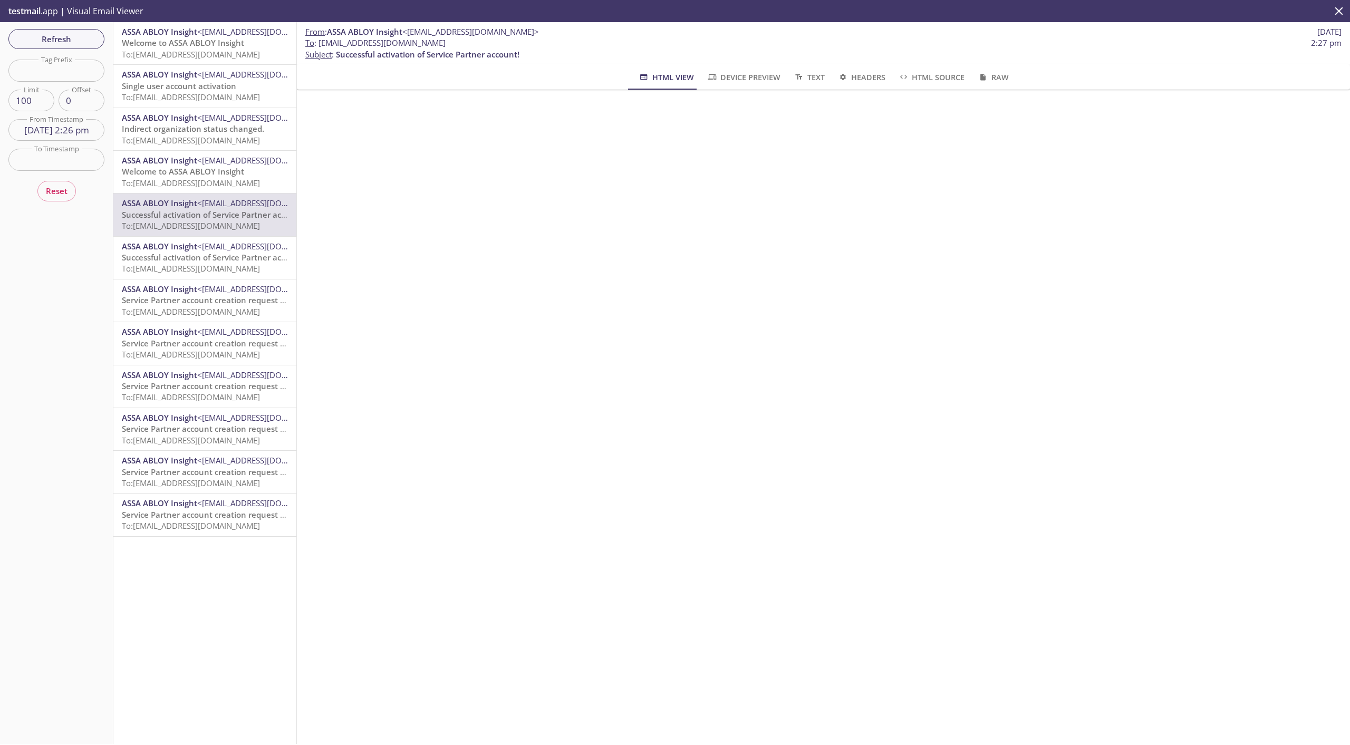
click at [189, 175] on span "Welcome to ASSA ABLOY Insight" at bounding box center [183, 171] width 122 height 11
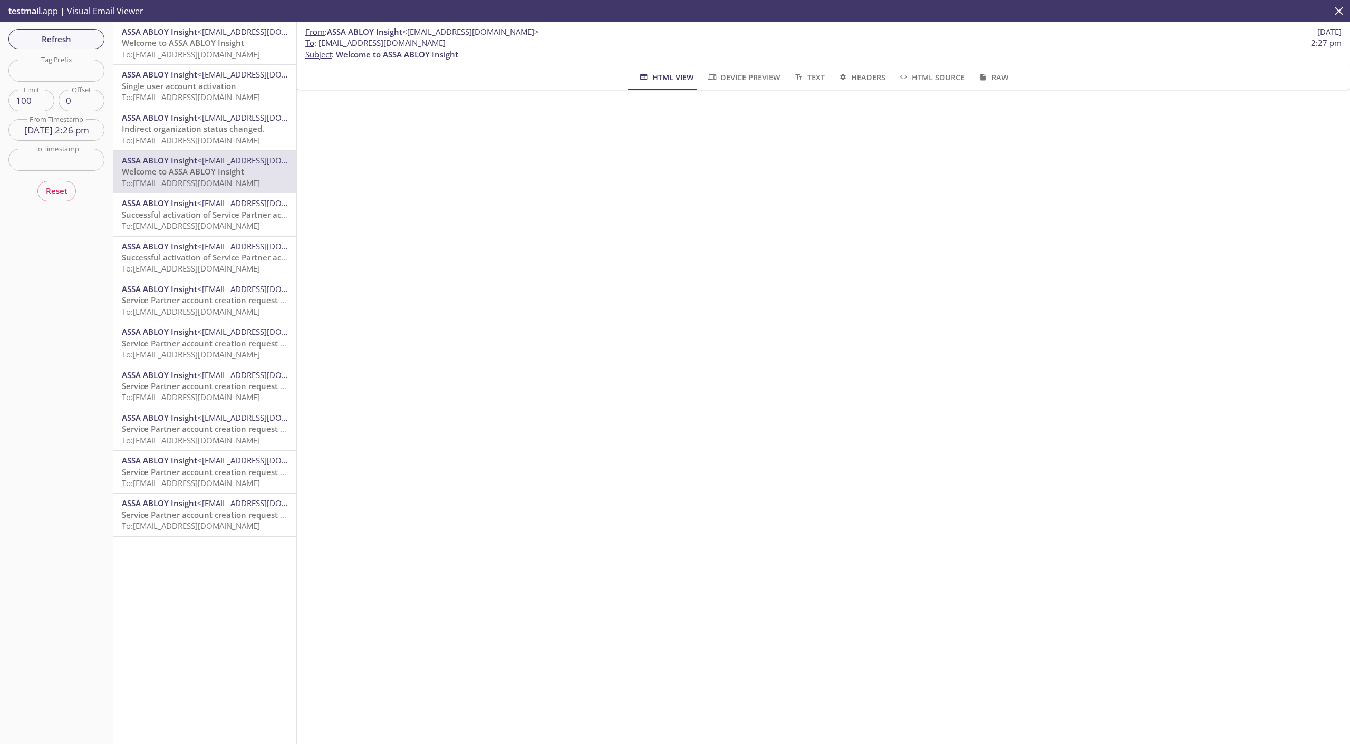
click at [237, 134] on span "Indirect organization status changed." at bounding box center [193, 128] width 142 height 11
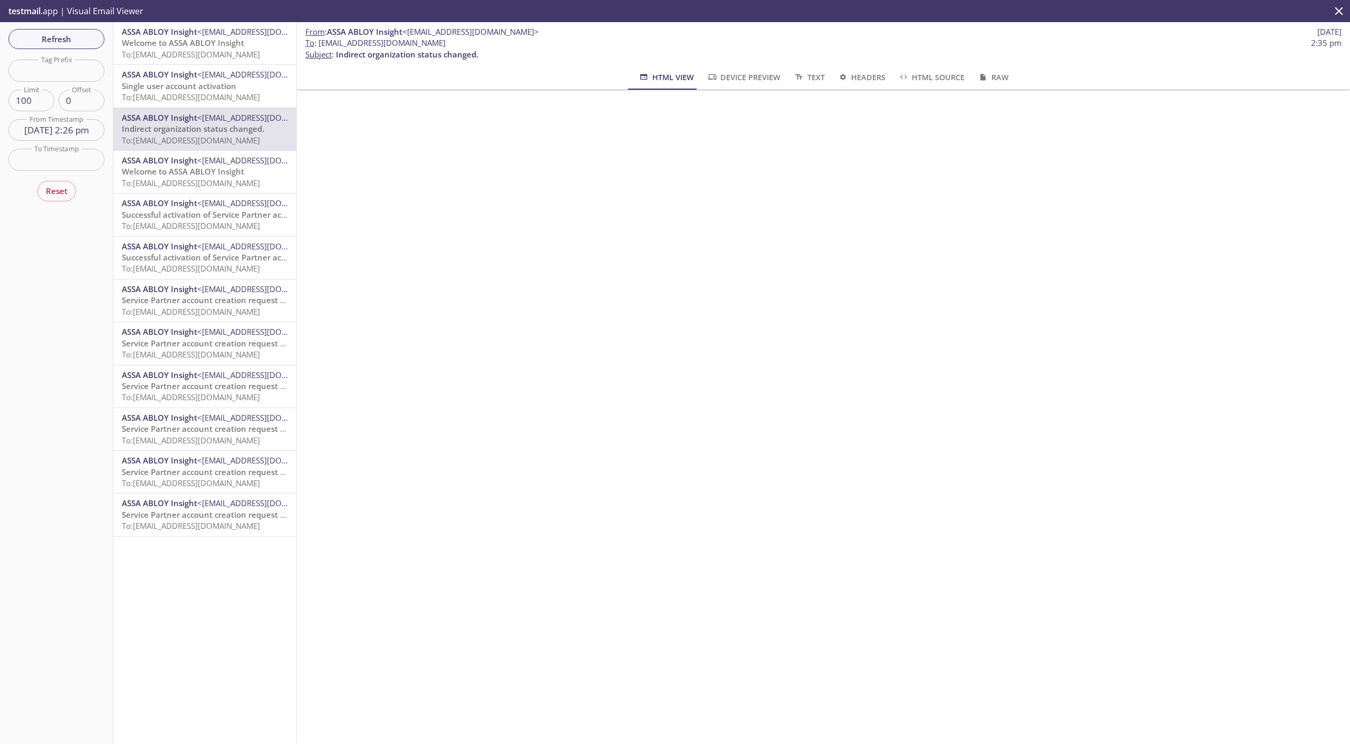
click at [213, 95] on span "To: [EMAIL_ADDRESS][DOMAIN_NAME]" at bounding box center [191, 97] width 138 height 11
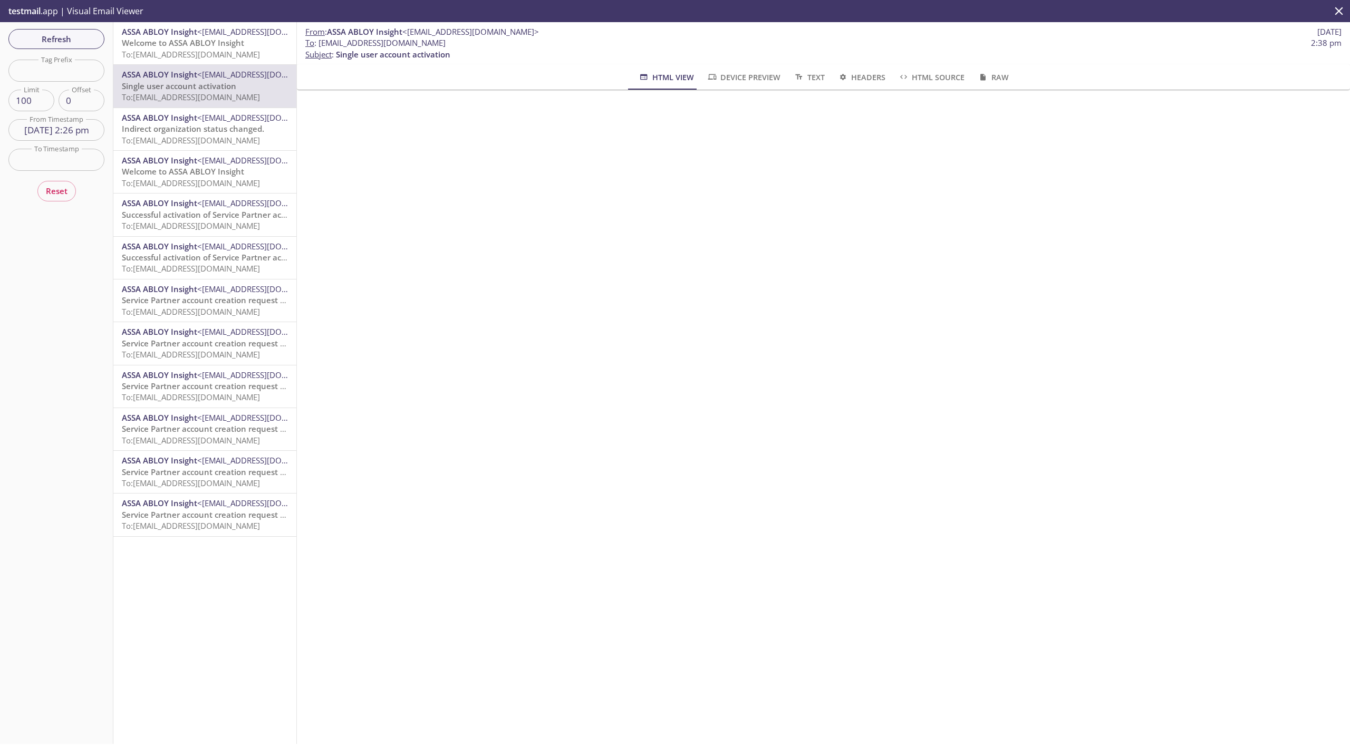
click at [207, 82] on span "Single user account activation" at bounding box center [179, 86] width 114 height 11
click at [191, 37] on span "ASSA ABLOY Insight" at bounding box center [159, 31] width 75 height 11
